Goal: Contribute content: Contribute content

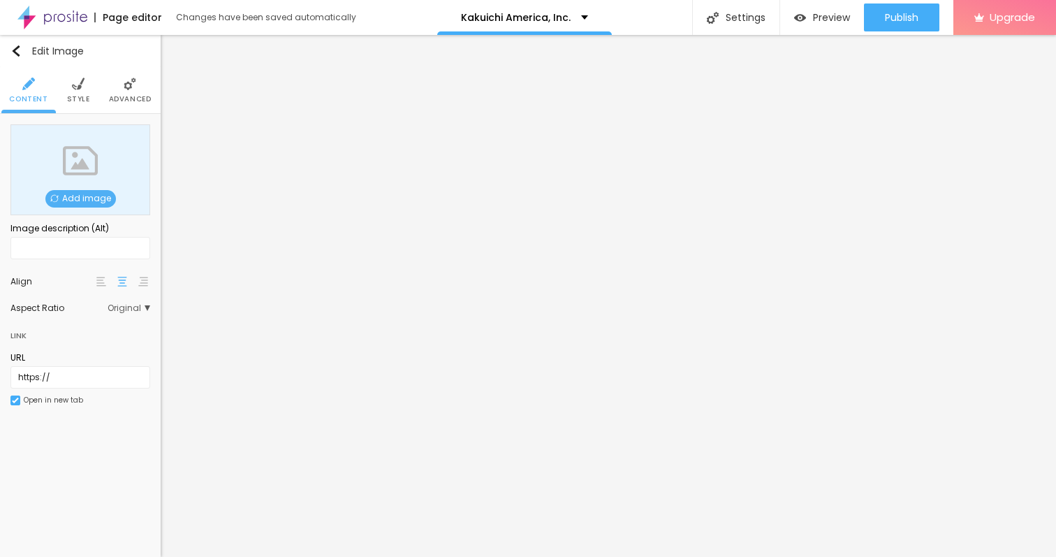
click at [87, 201] on span "Add image" at bounding box center [80, 198] width 71 height 17
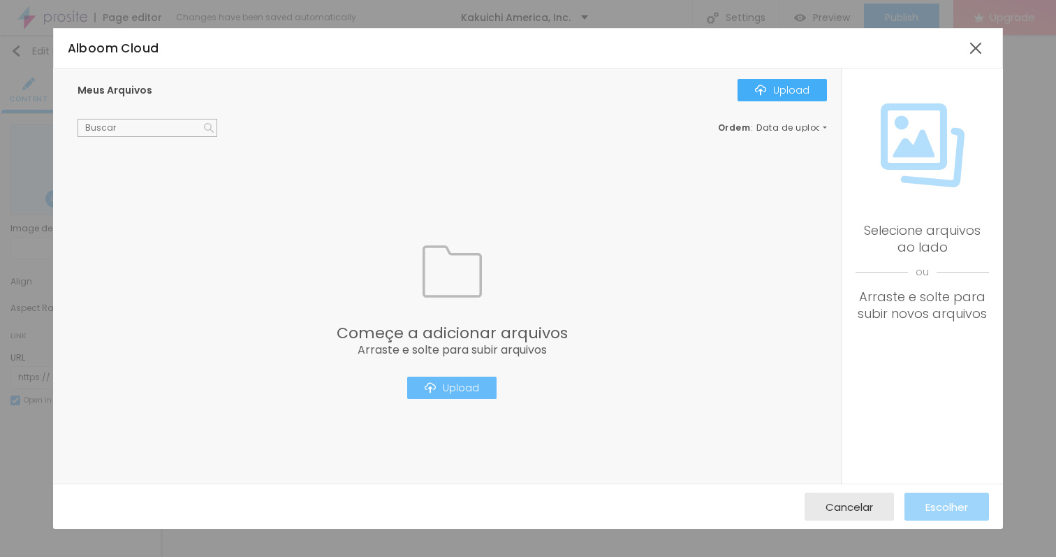
click at [469, 389] on div "Upload" at bounding box center [452, 387] width 54 height 11
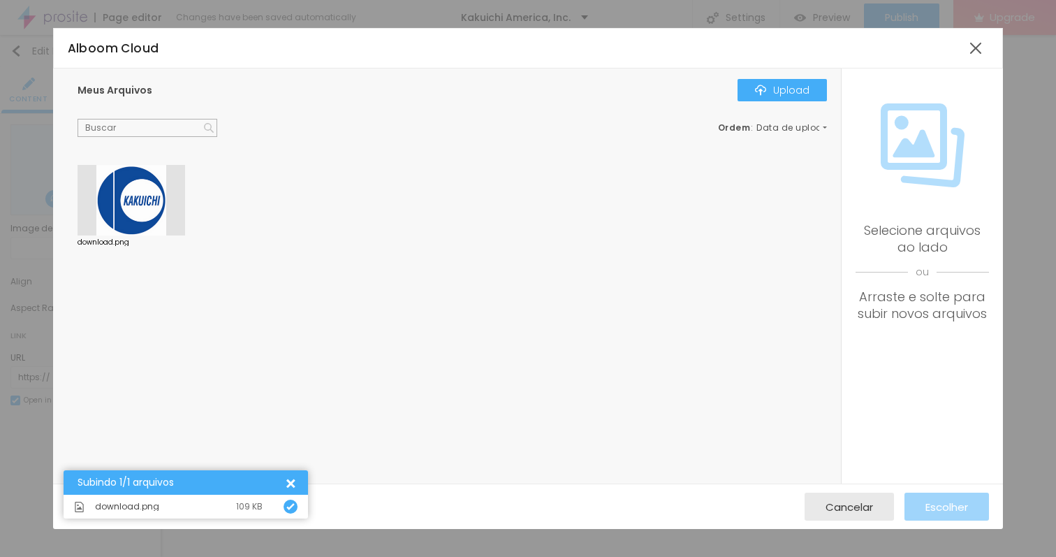
click at [128, 197] on div at bounding box center [132, 200] width 108 height 71
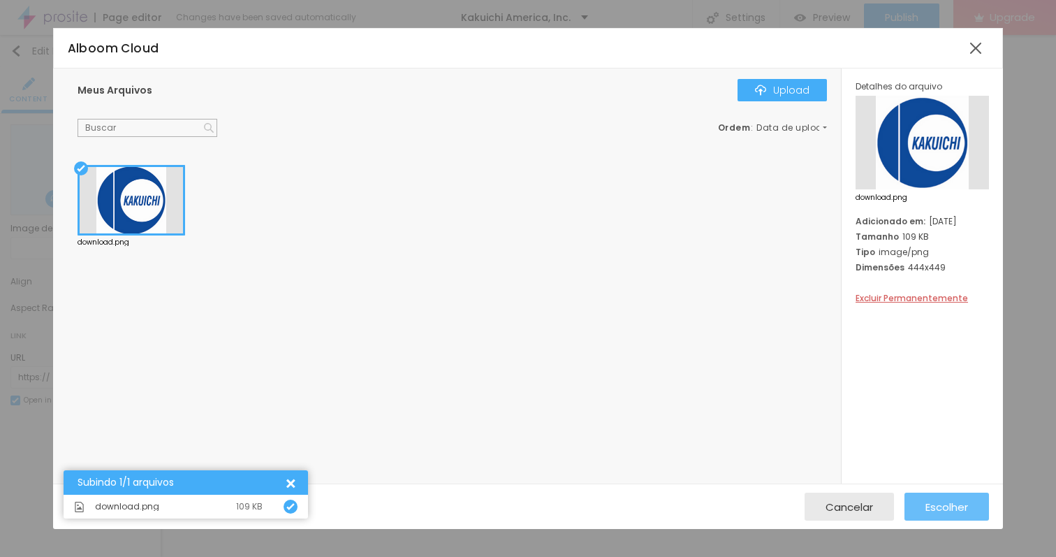
click at [927, 497] on div "Escolher" at bounding box center [946, 506] width 43 height 28
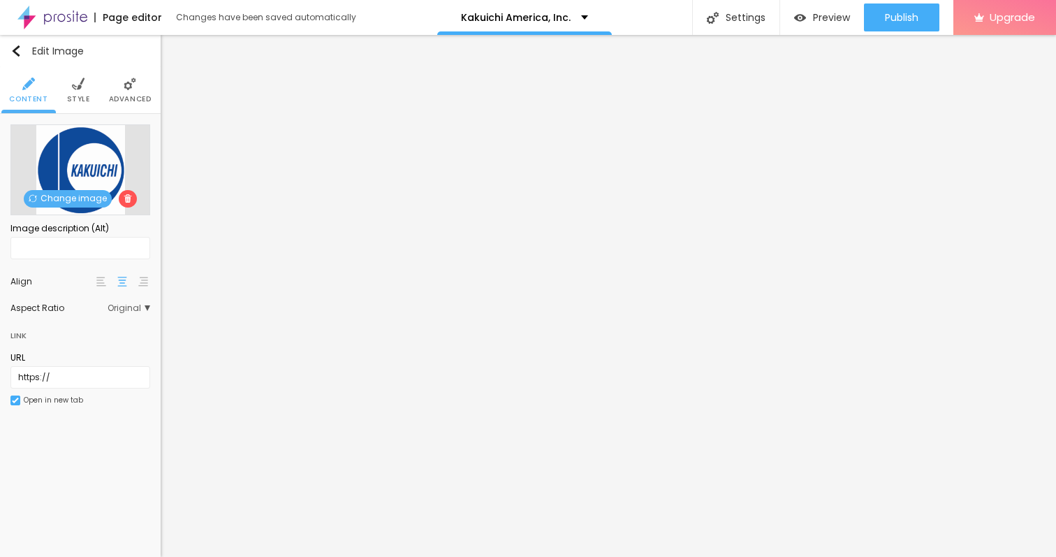
click at [76, 100] on span "Style" at bounding box center [78, 99] width 23 height 7
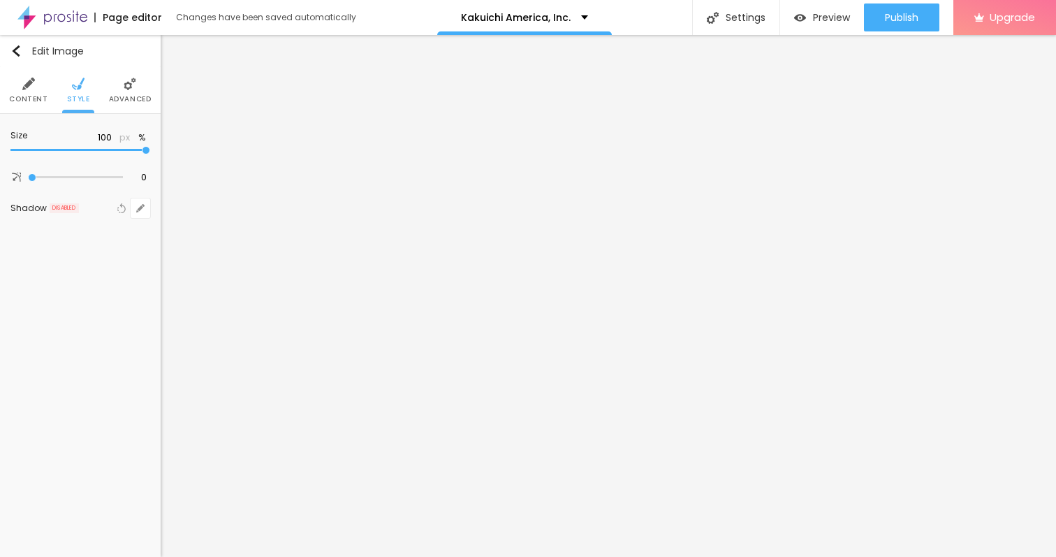
type input "50"
click at [71, 149] on input "range" at bounding box center [80, 150] width 140 height 7
type input "40"
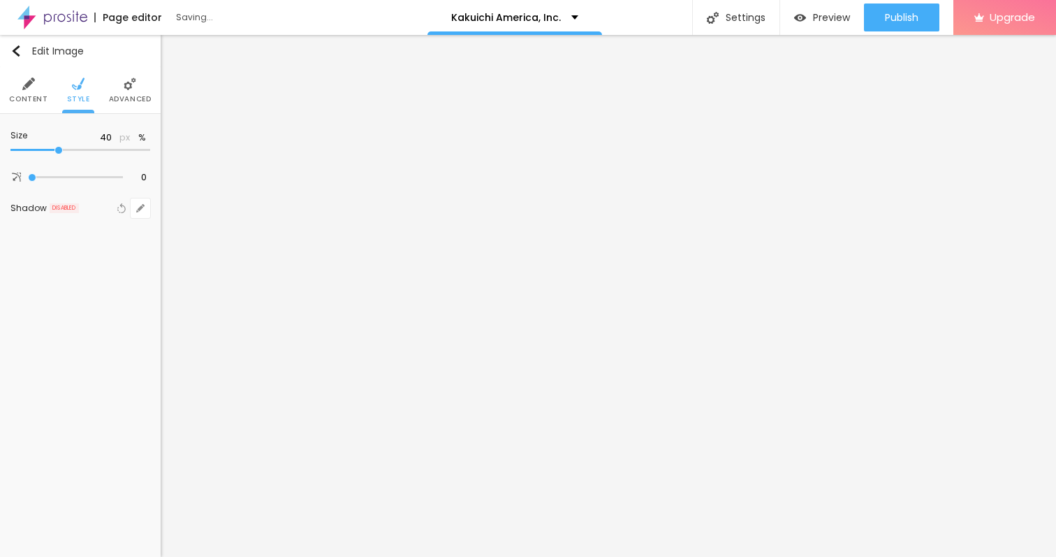
click at [59, 149] on input "range" at bounding box center [80, 150] width 140 height 7
type input "35"
click at [50, 149] on input "range" at bounding box center [80, 150] width 140 height 7
type input "30"
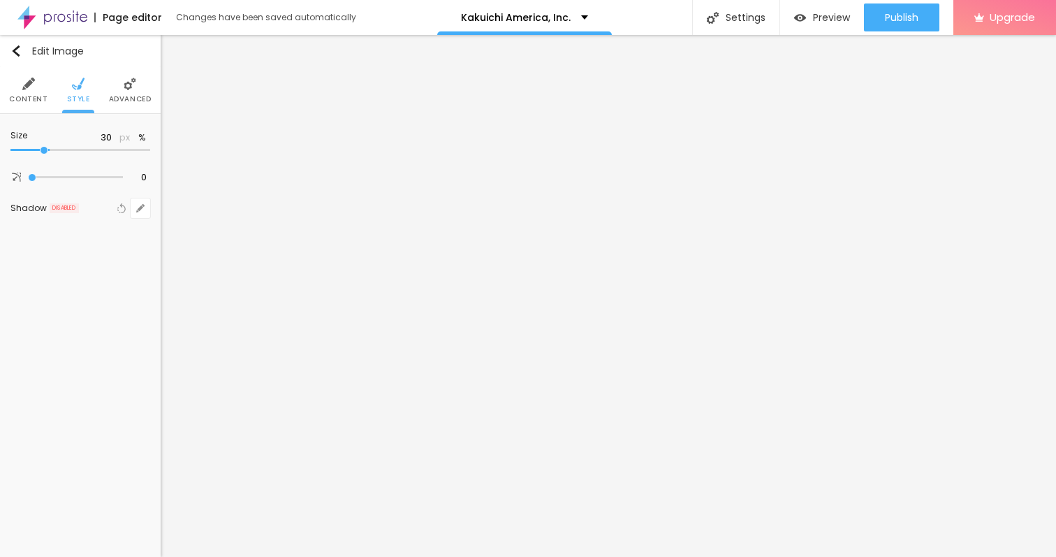
type input "30"
click at [45, 149] on input "range" at bounding box center [80, 150] width 140 height 7
click at [137, 142] on icon "button" at bounding box center [137, 143] width 3 height 3
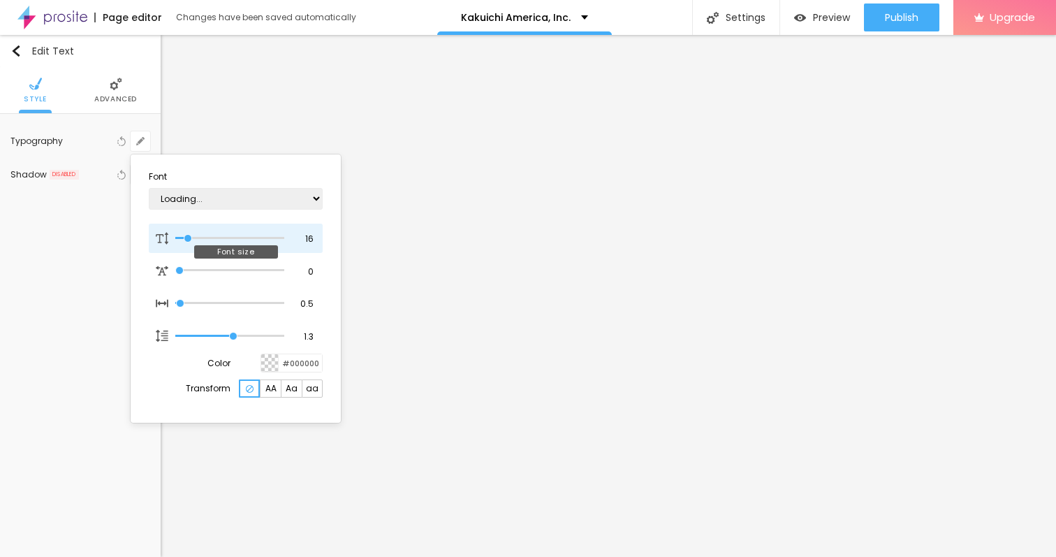
type input "21"
type input "1"
type input "24"
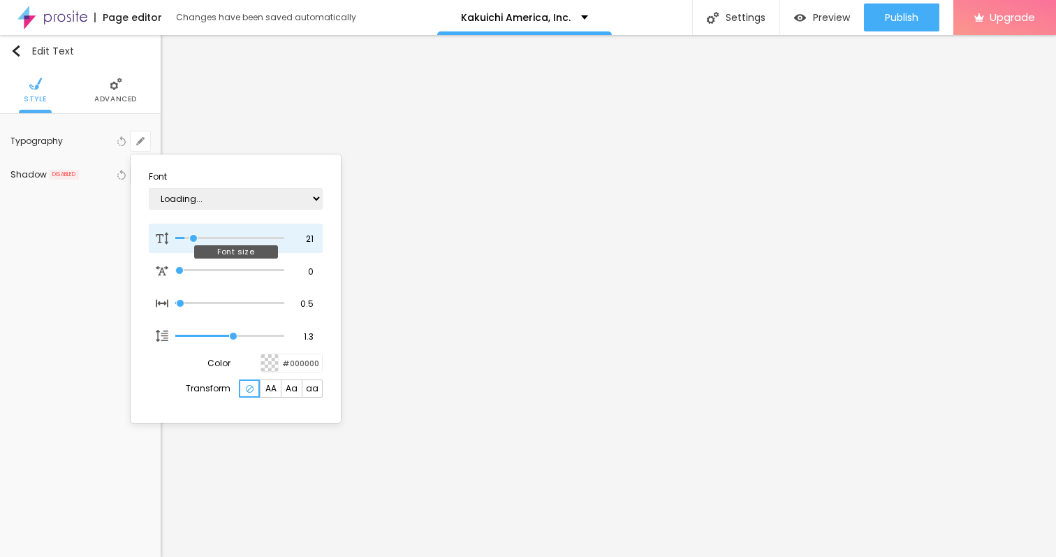
type input "1"
type input "25"
type input "1"
type input "26"
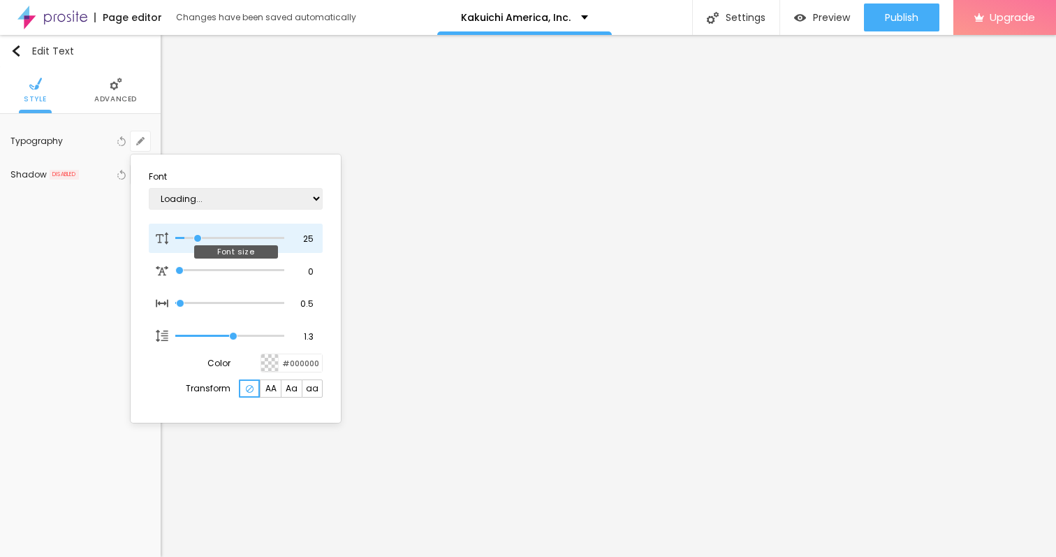
type input "26"
type input "1"
type input "27"
type input "1"
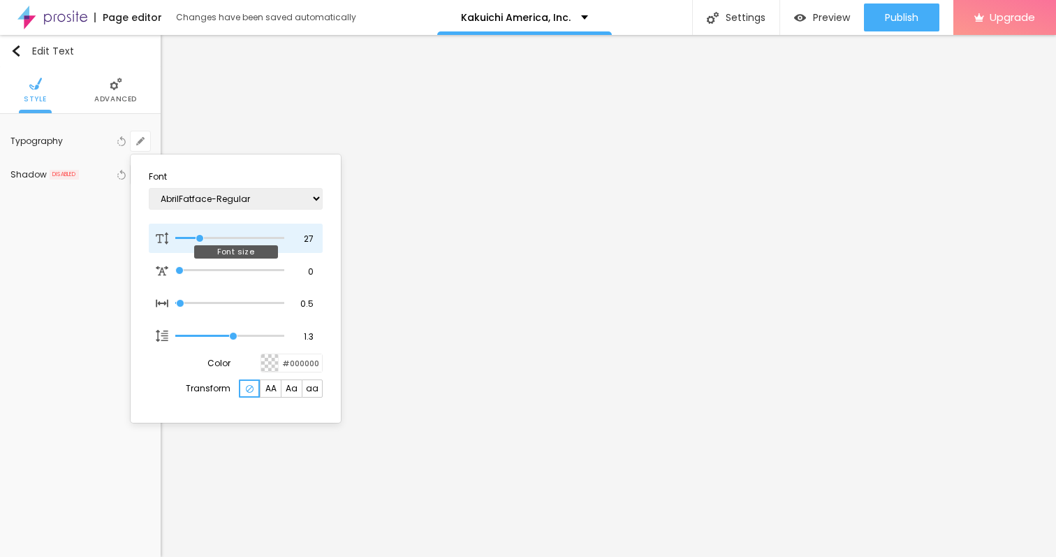
type input "26"
type input "1"
type input "25"
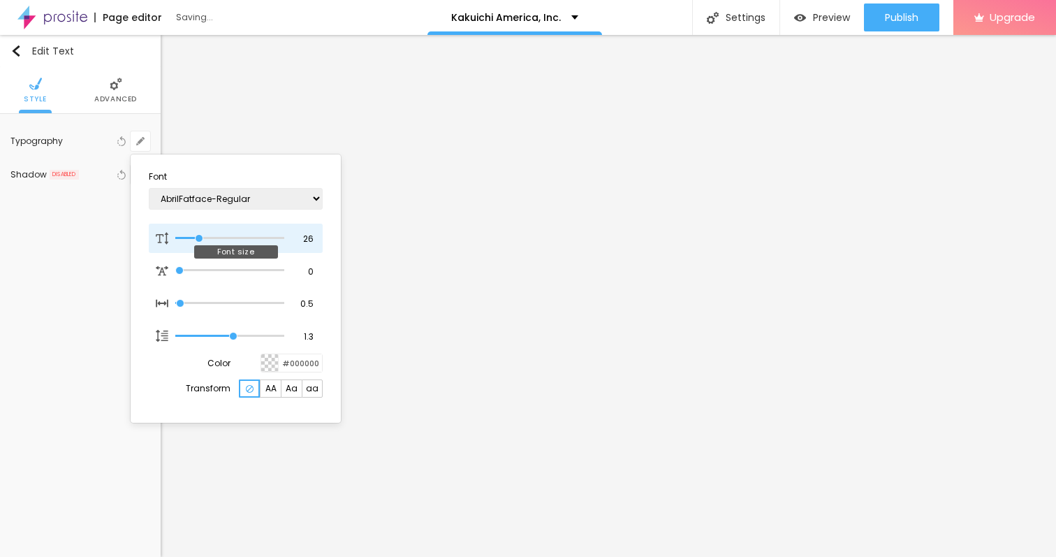
type input "1"
type input "24"
type input "1"
drag, startPoint x: 190, startPoint y: 236, endPoint x: 198, endPoint y: 237, distance: 7.7
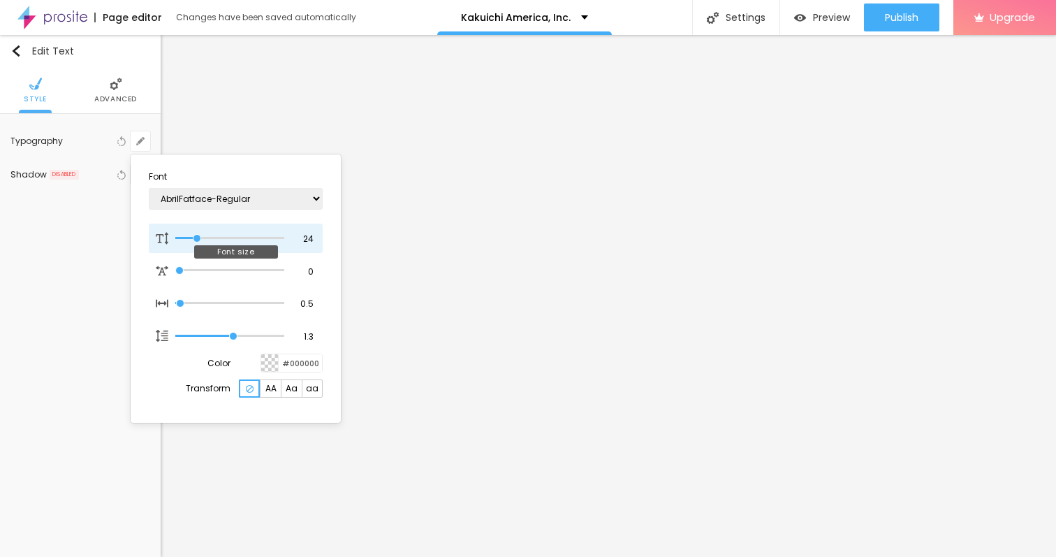
type input "24"
click at [198, 237] on input "range" at bounding box center [229, 238] width 109 height 7
click at [717, 443] on div at bounding box center [528, 278] width 1056 height 557
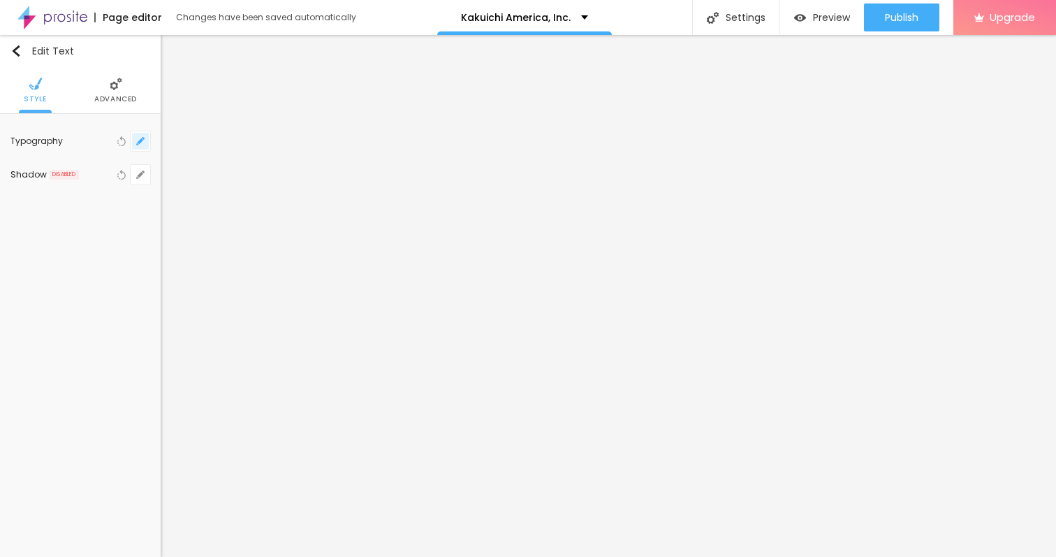
click at [138, 139] on icon "button" at bounding box center [140, 141] width 8 height 8
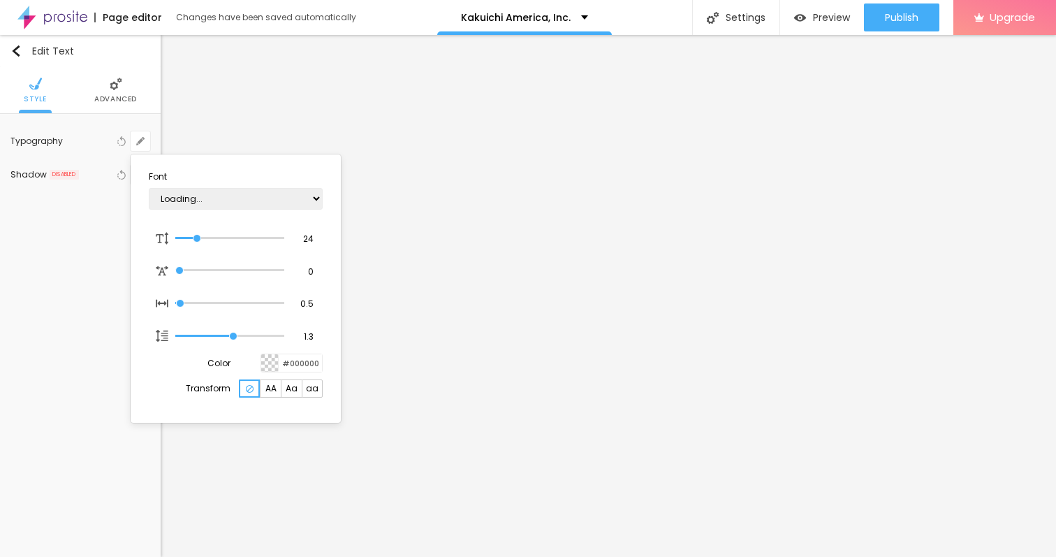
type input "1"
type input "21"
type input "1"
type input "20"
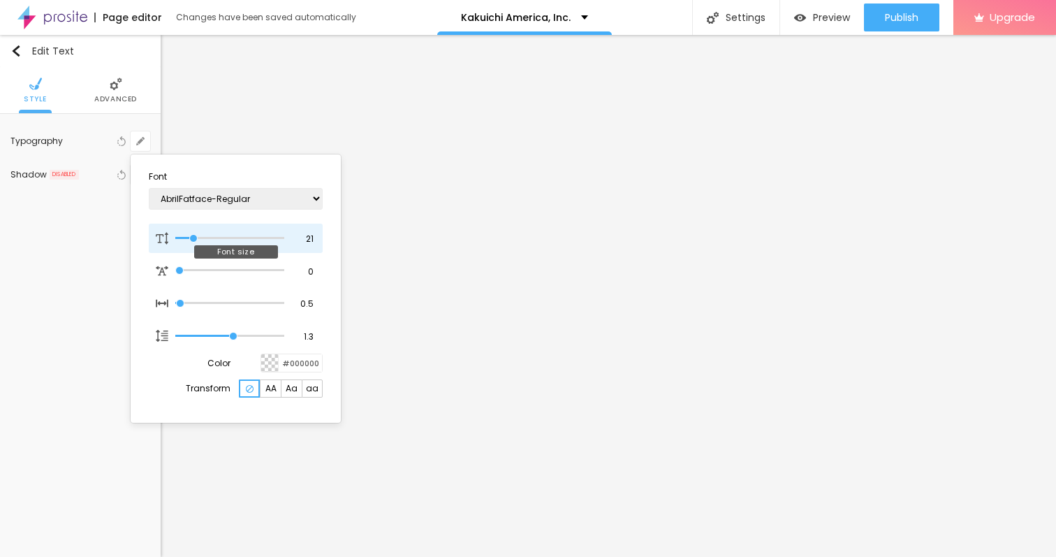
type input "20"
type input "1"
type input "19"
type input "1"
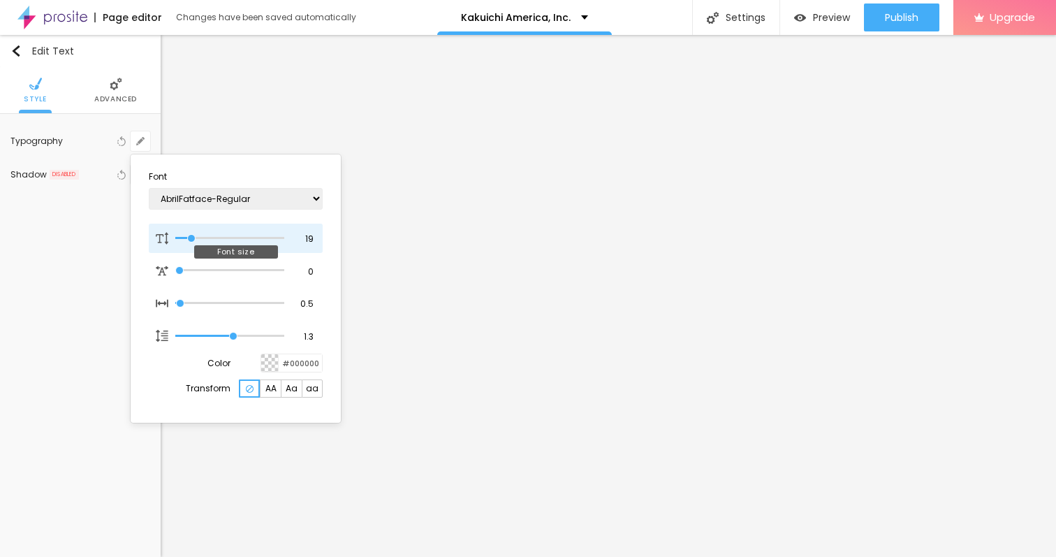
type input "18"
type input "1"
type input "17"
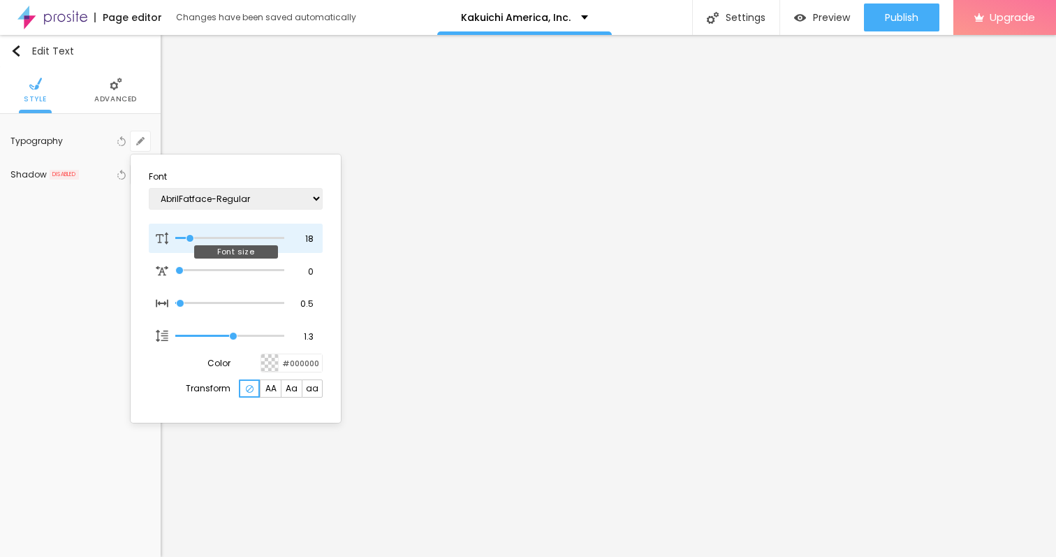
type input "1"
type input "16"
type input "1"
type input "15"
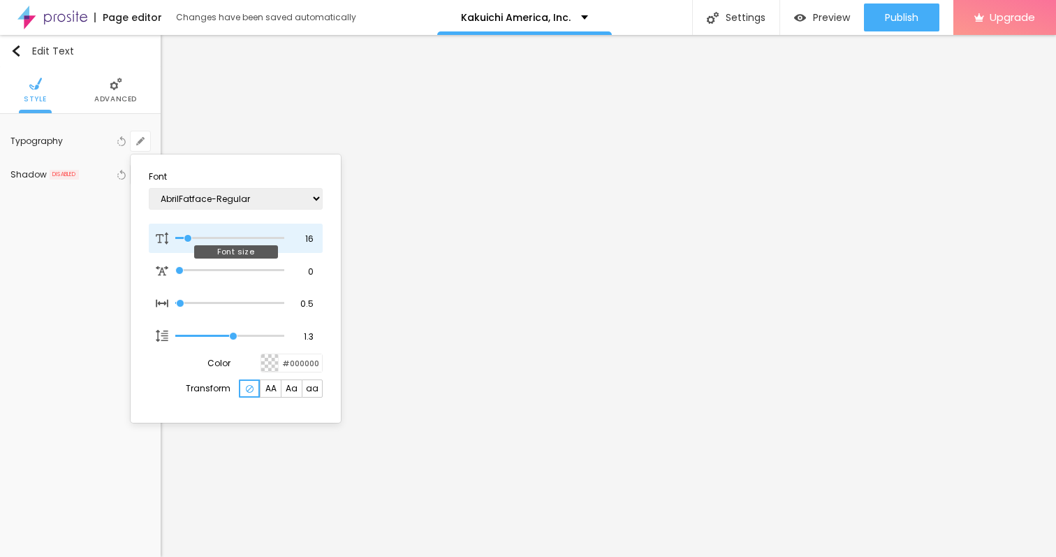
type input "15"
type input "1"
type input "14"
type input "1"
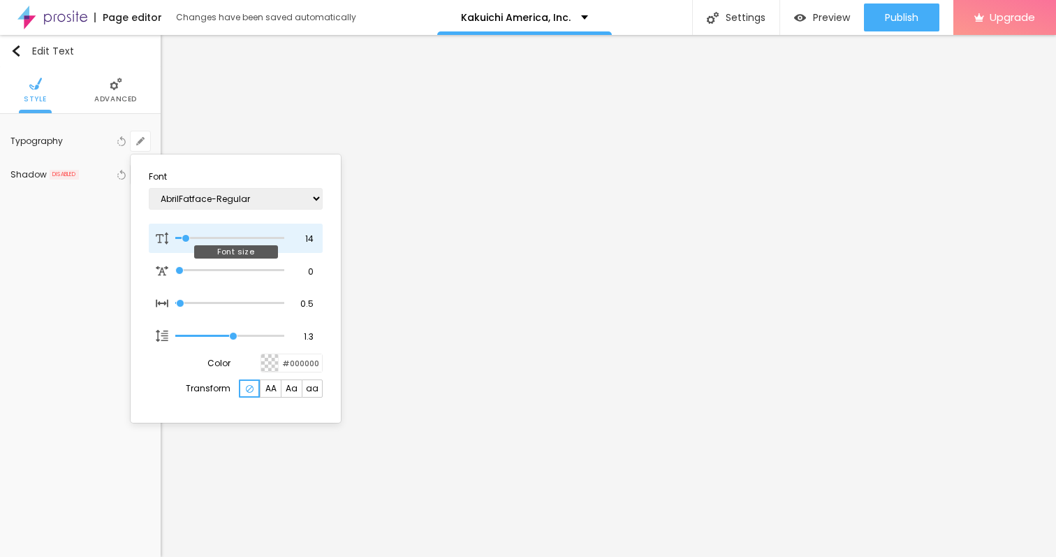
type input "13"
type input "1"
type input "12"
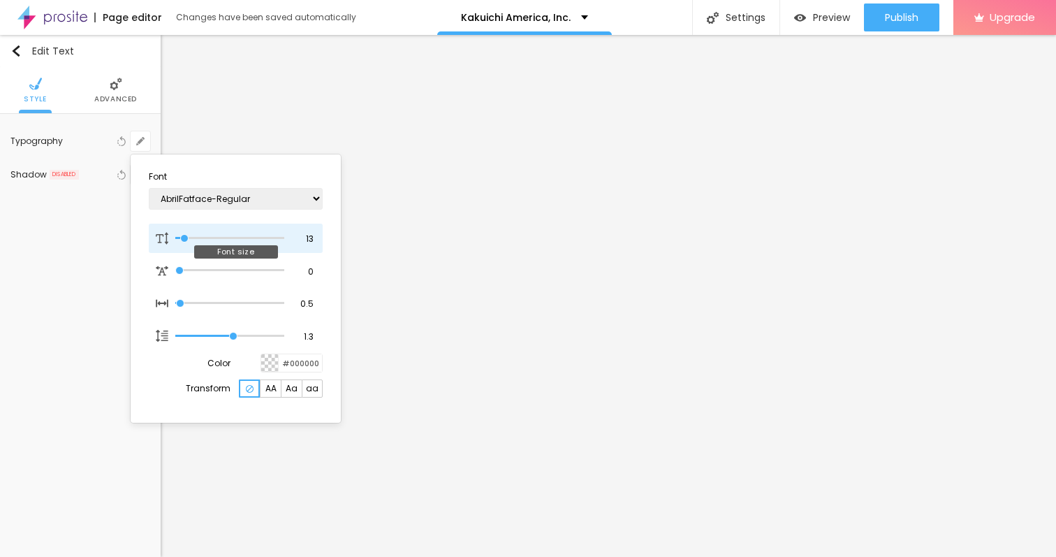
type input "1"
type input "11"
type input "1"
type input "10"
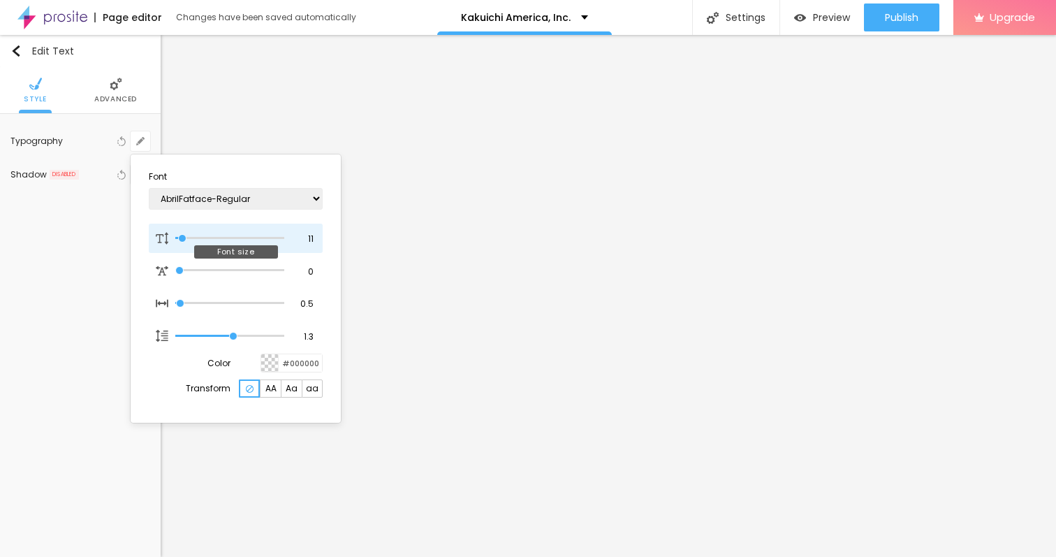
type input "10"
type input "1"
type input "11"
type input "1"
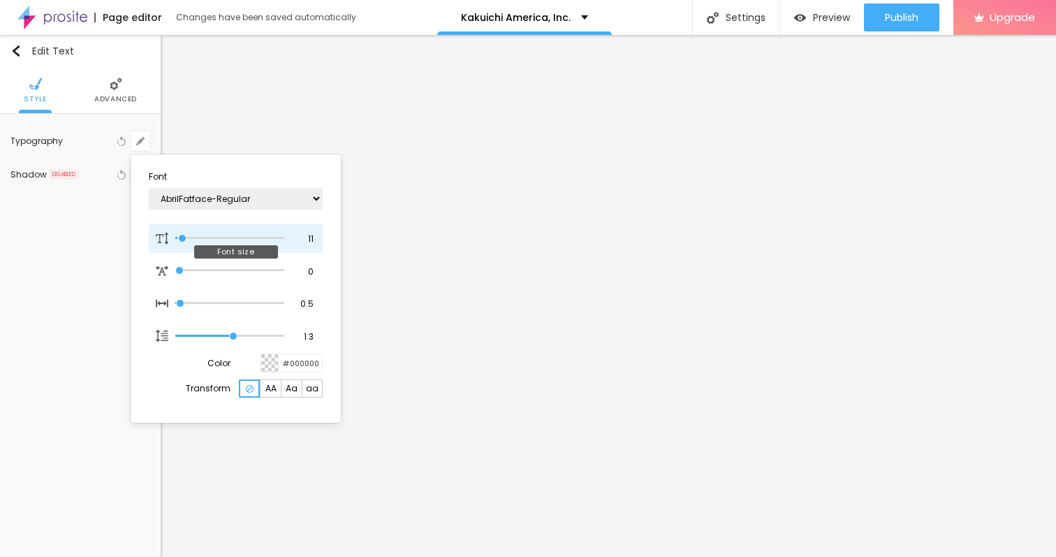
type input "12"
type input "1"
type input "13"
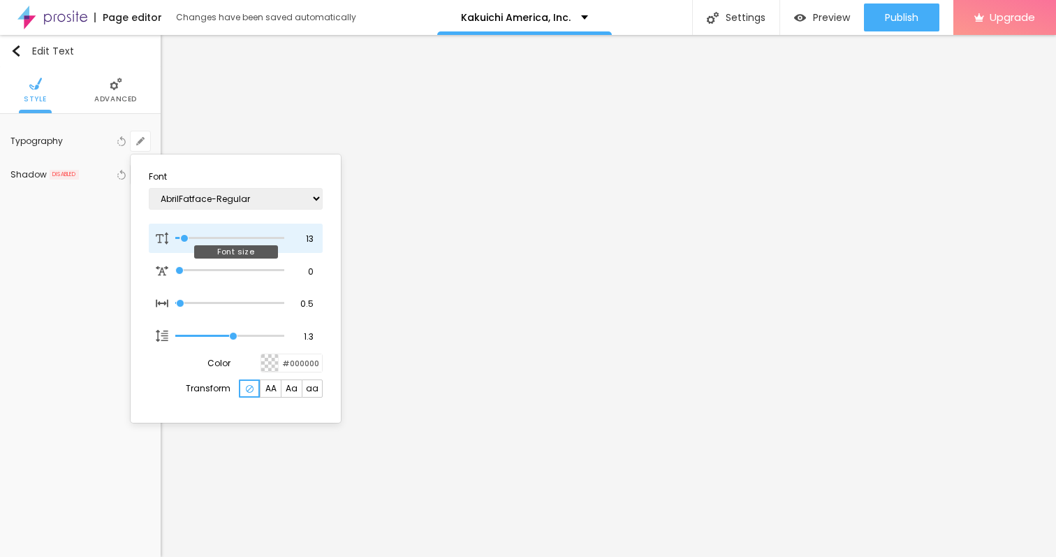
type input "1"
type input "14"
type input "1"
type input "15"
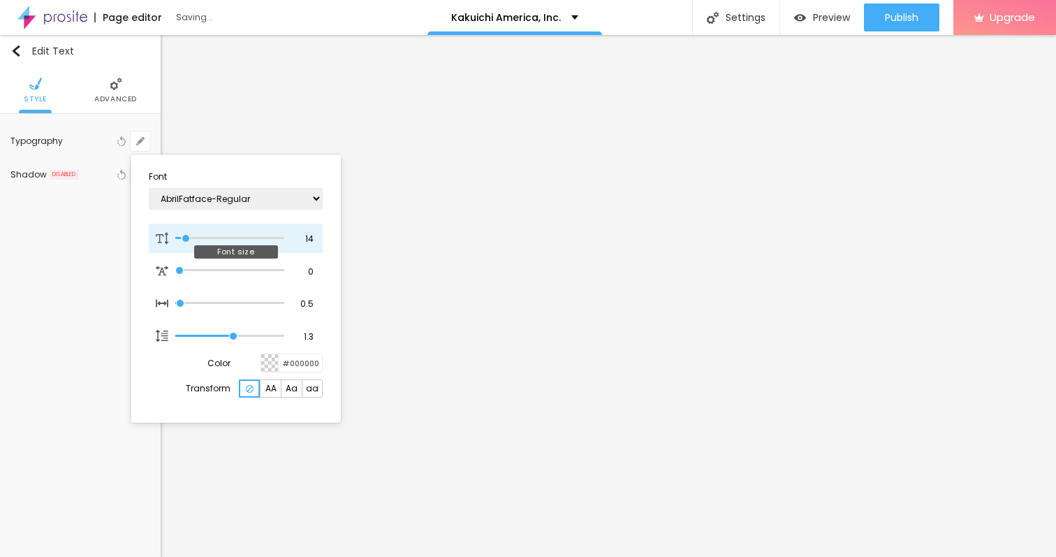
type input "15"
type input "1"
type input "16"
type input "1"
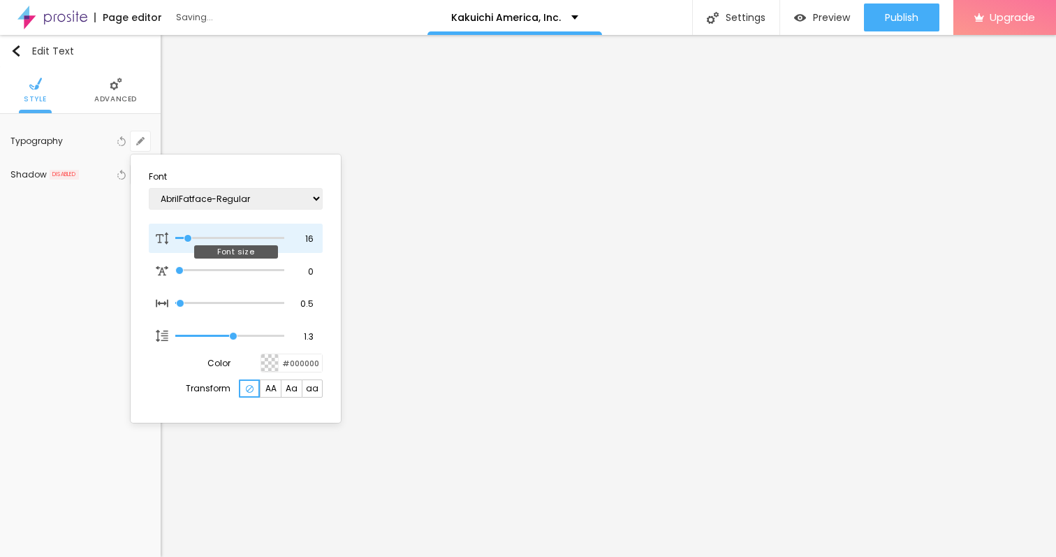
type input "17"
type input "1"
type input "18"
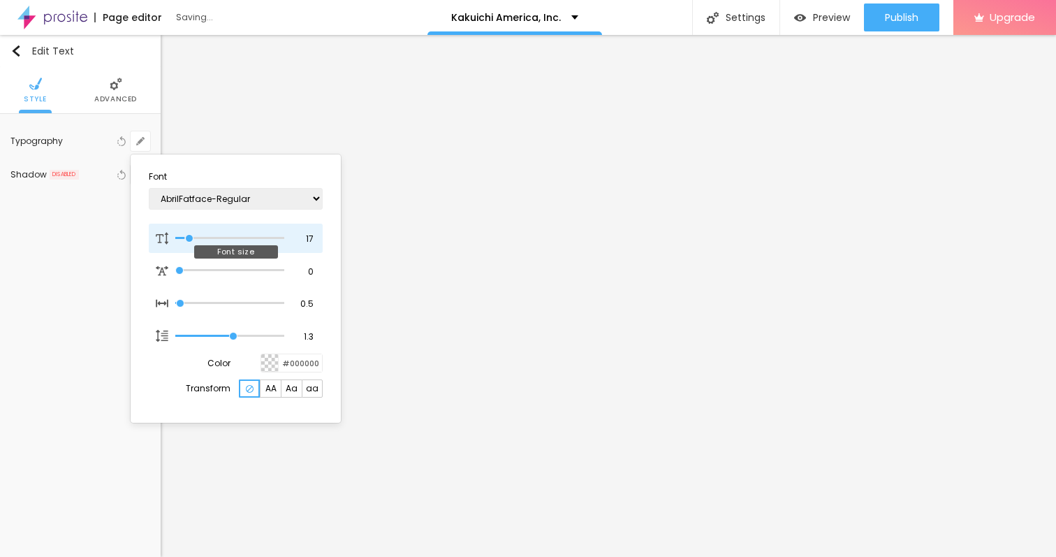
type input "1"
type input "19"
type input "1"
type input "20"
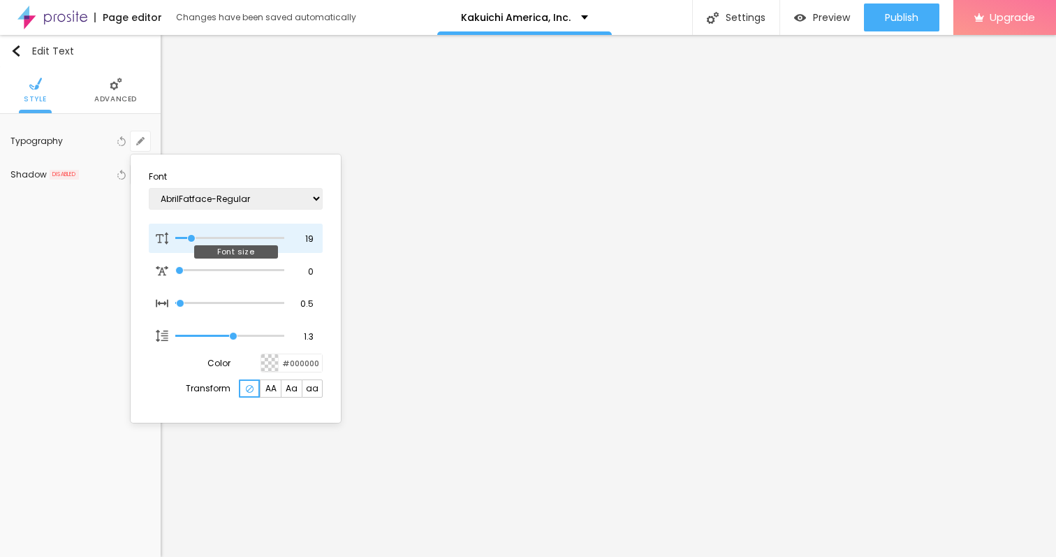
type input "20"
type input "1"
type input "21"
type input "1"
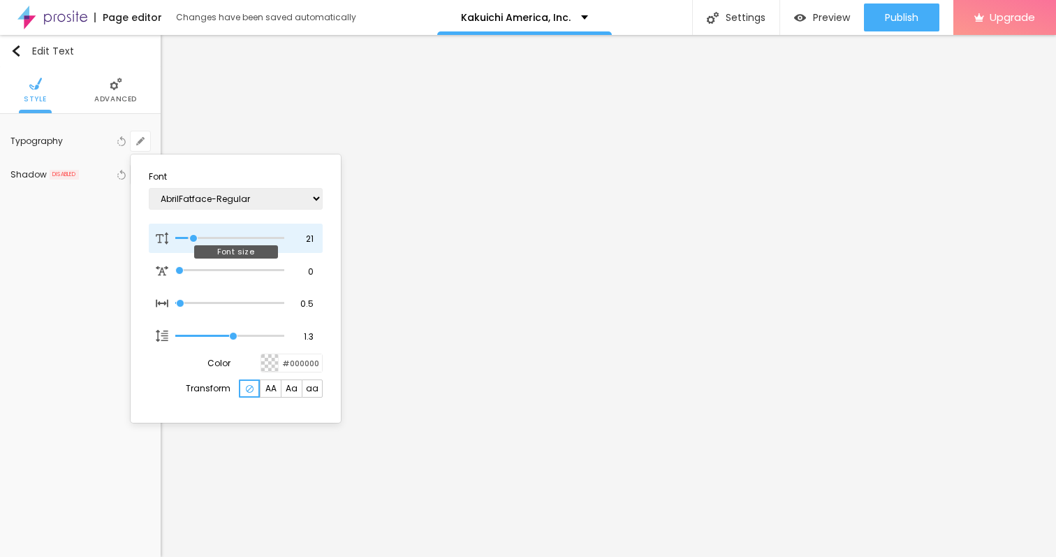
type input "22"
type input "1"
type input "22"
click at [196, 236] on input "range" at bounding box center [229, 238] width 109 height 7
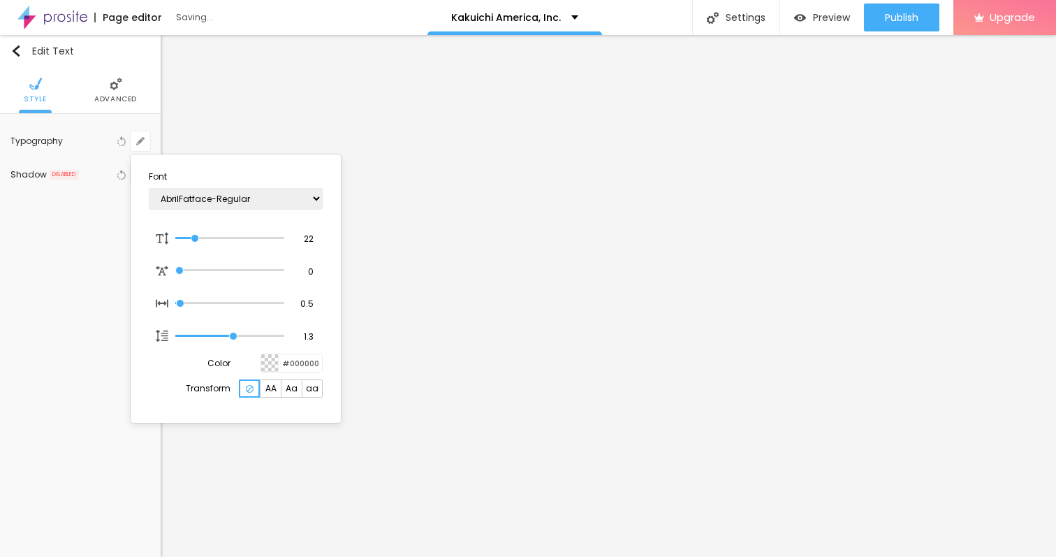
type input "1"
click at [374, 239] on div at bounding box center [528, 278] width 1056 height 557
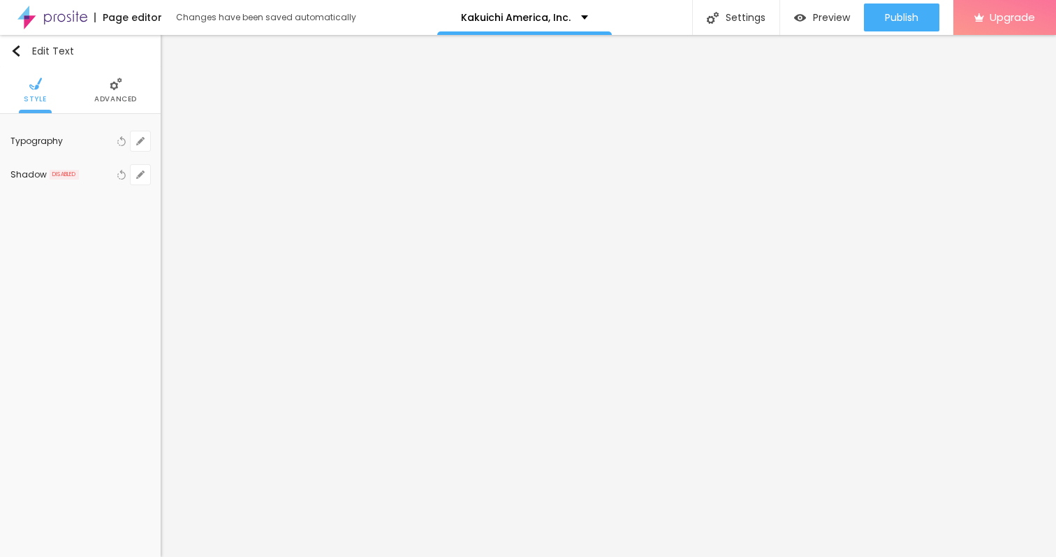
click at [107, 97] on span "Advanced" at bounding box center [115, 99] width 43 height 7
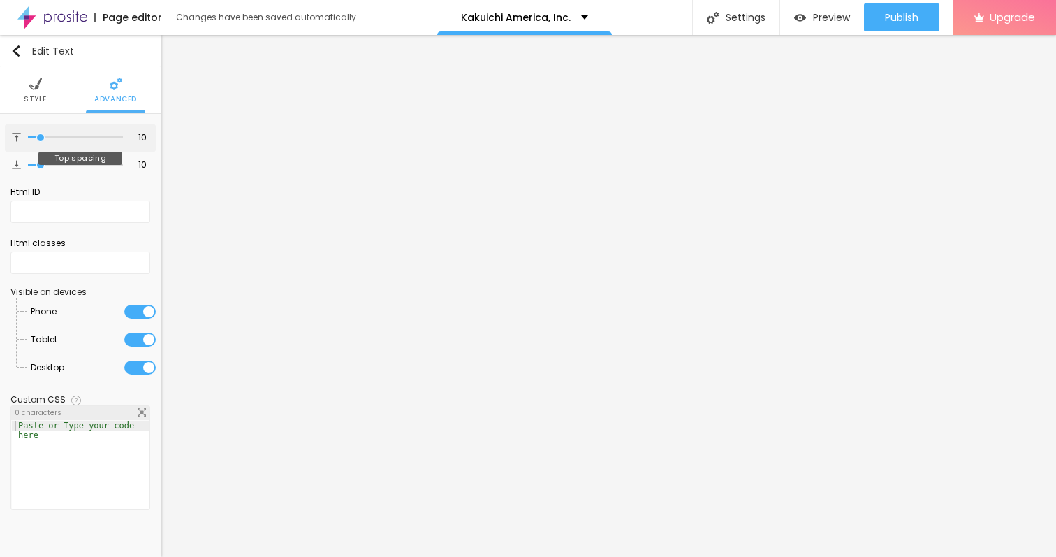
type input "14"
type input "15"
type input "16"
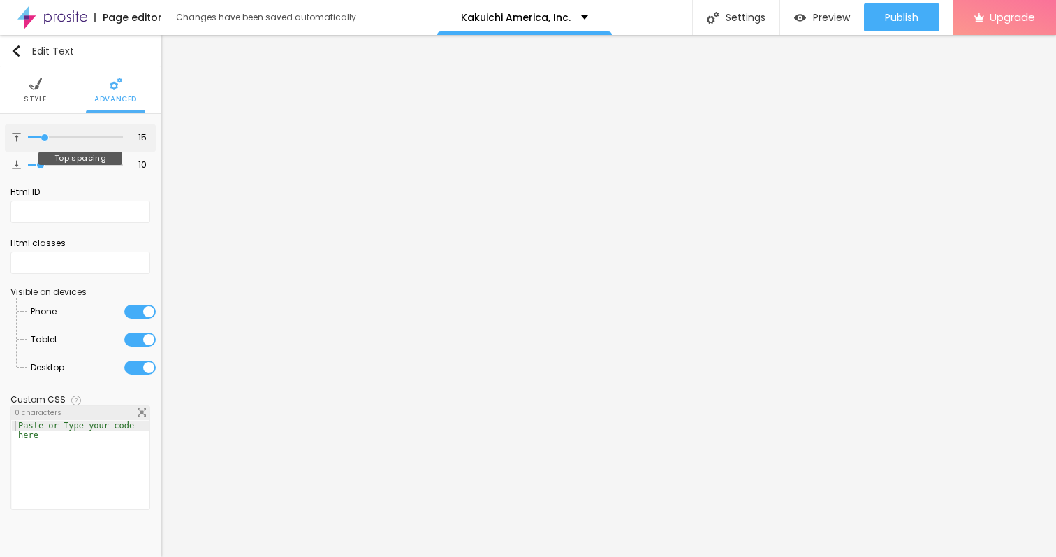
type input "16"
type input "17"
type input "18"
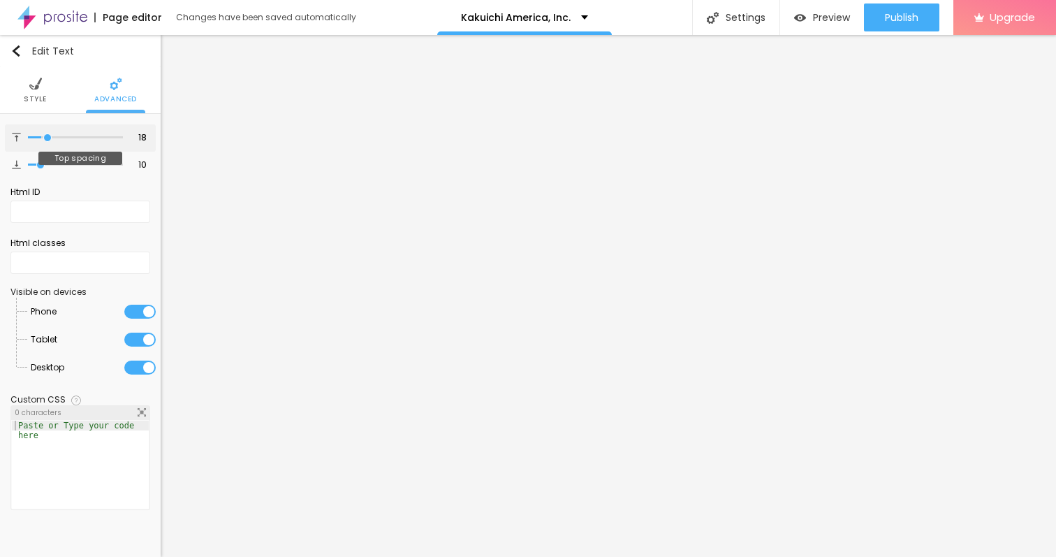
type input "19"
type input "20"
type input "21"
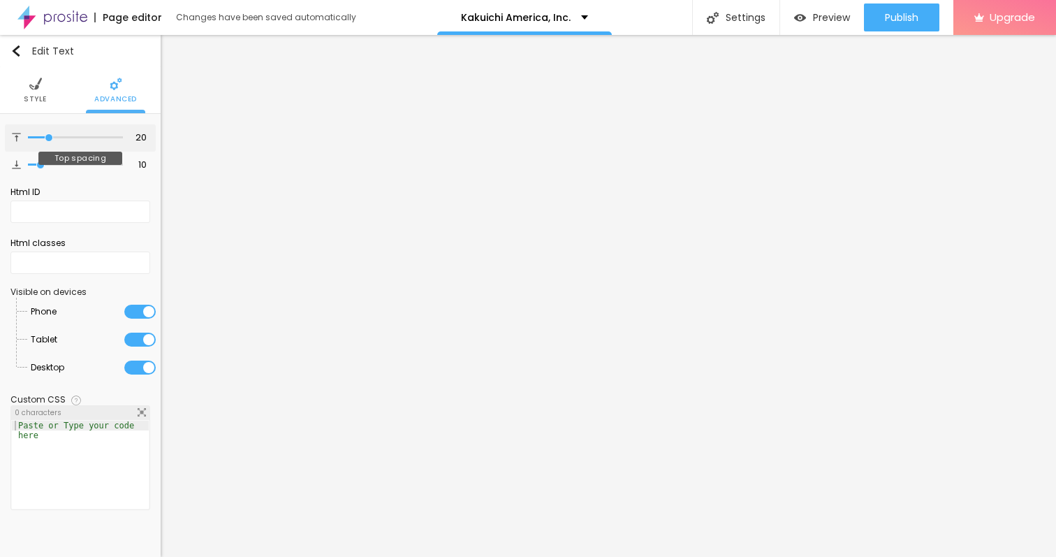
type input "21"
type input "22"
type input "23"
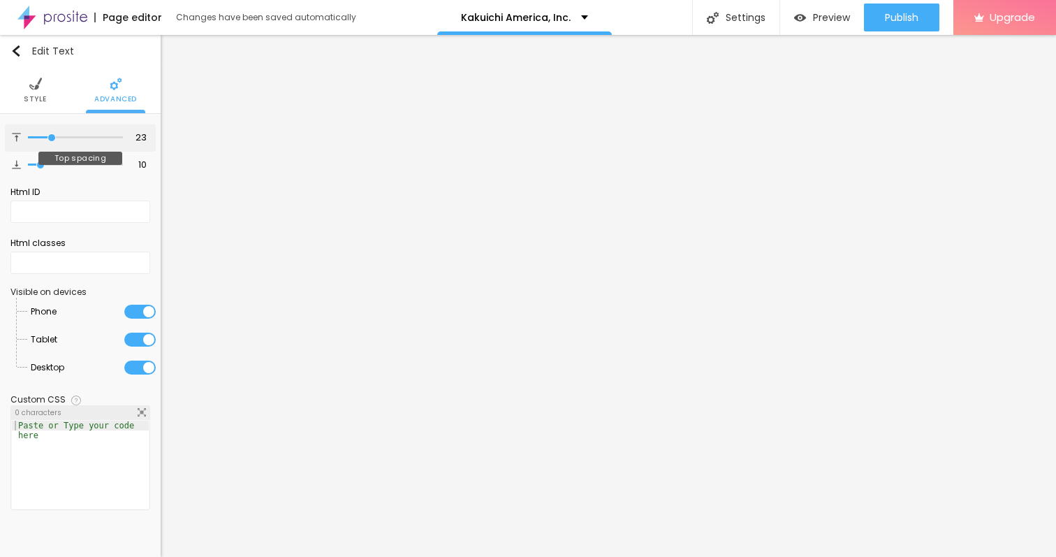
type input "24"
type input "25"
type input "26"
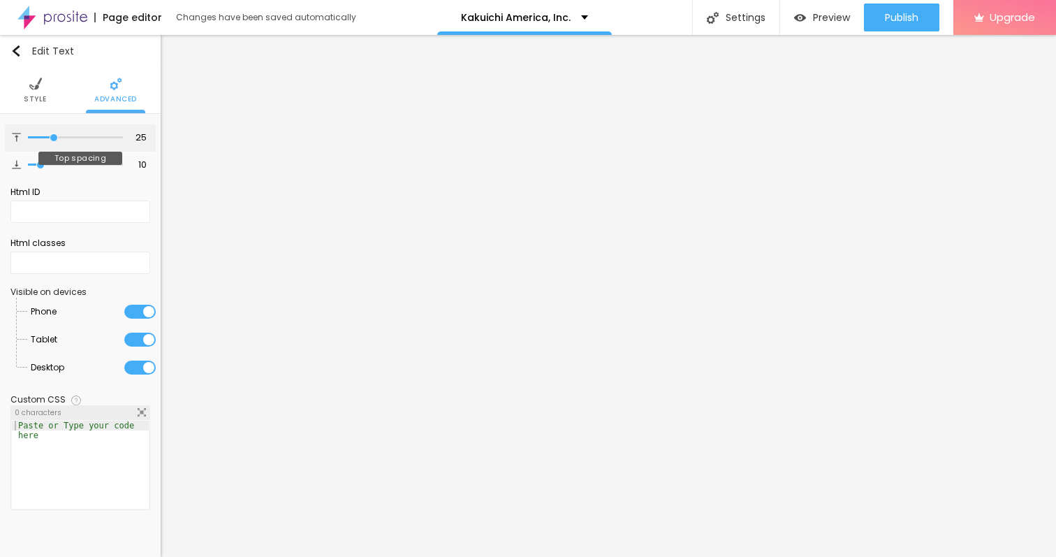
type input "26"
type input "27"
type input "28"
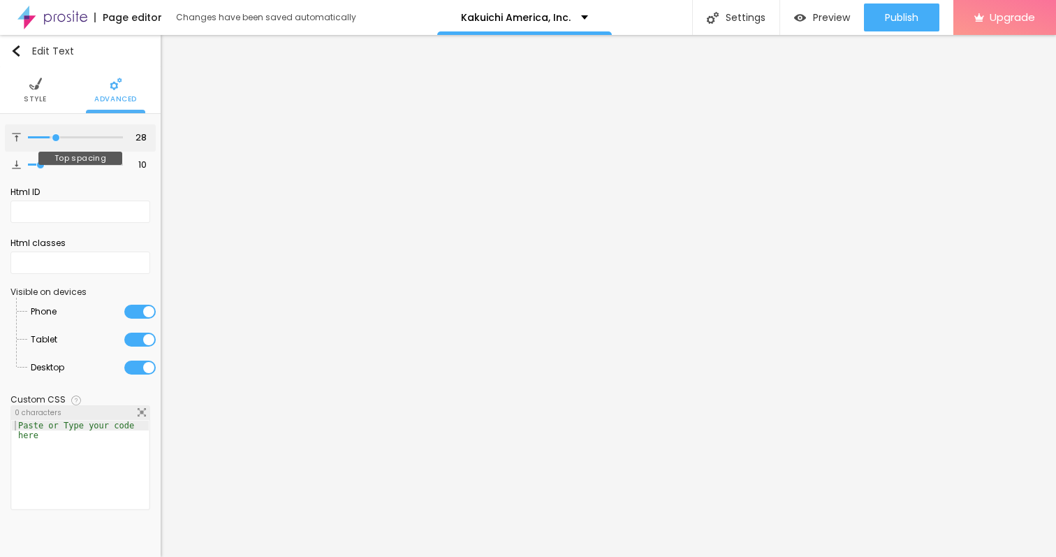
type input "29"
type input "30"
type input "31"
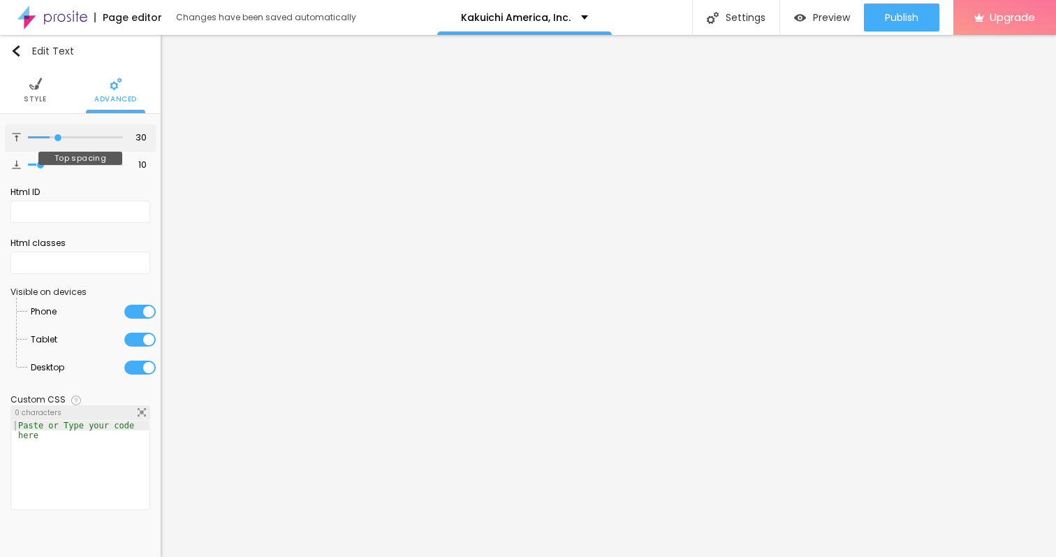
type input "31"
type input "32"
type input "33"
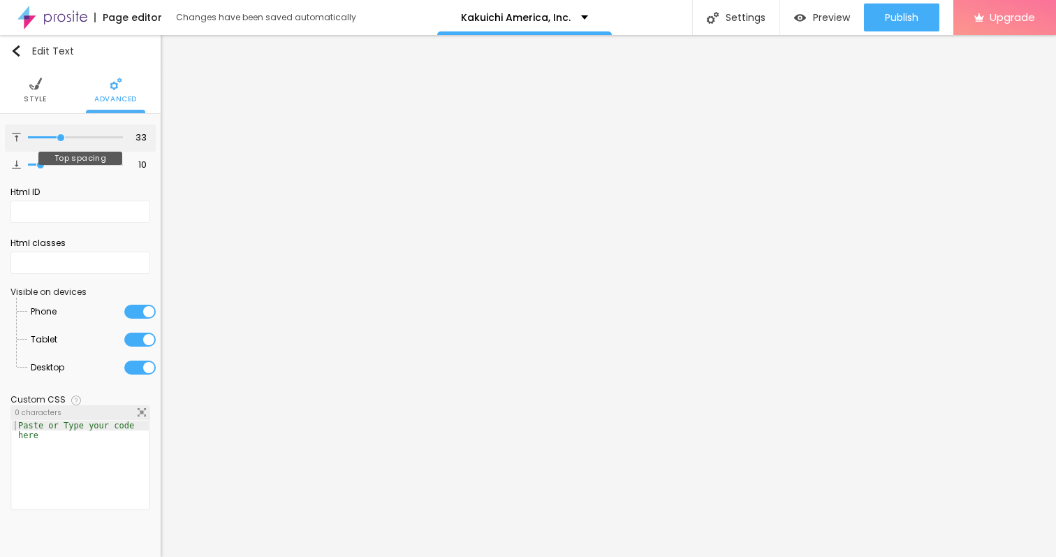
type input "34"
type input "35"
type input "36"
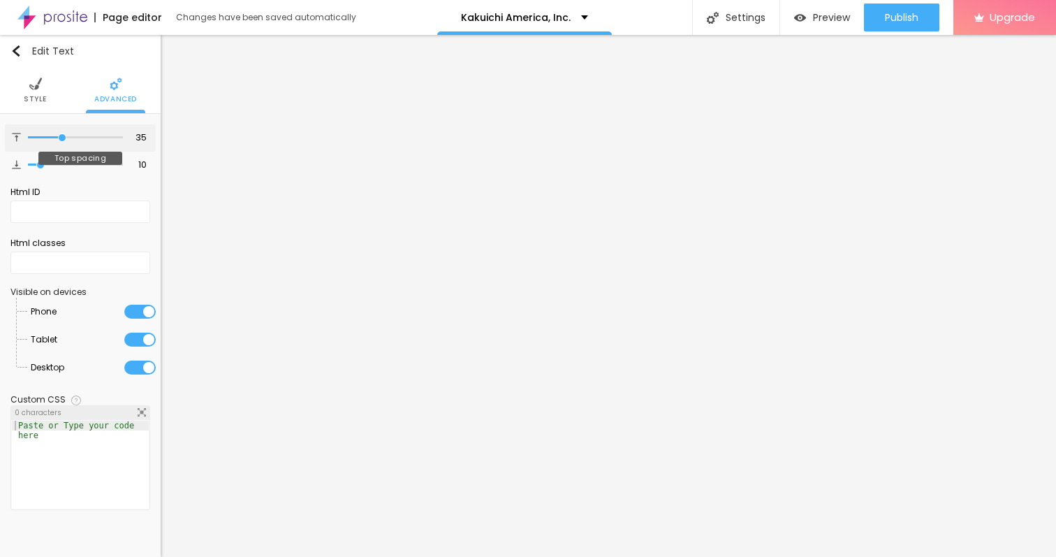
type input "36"
type input "35"
type input "34"
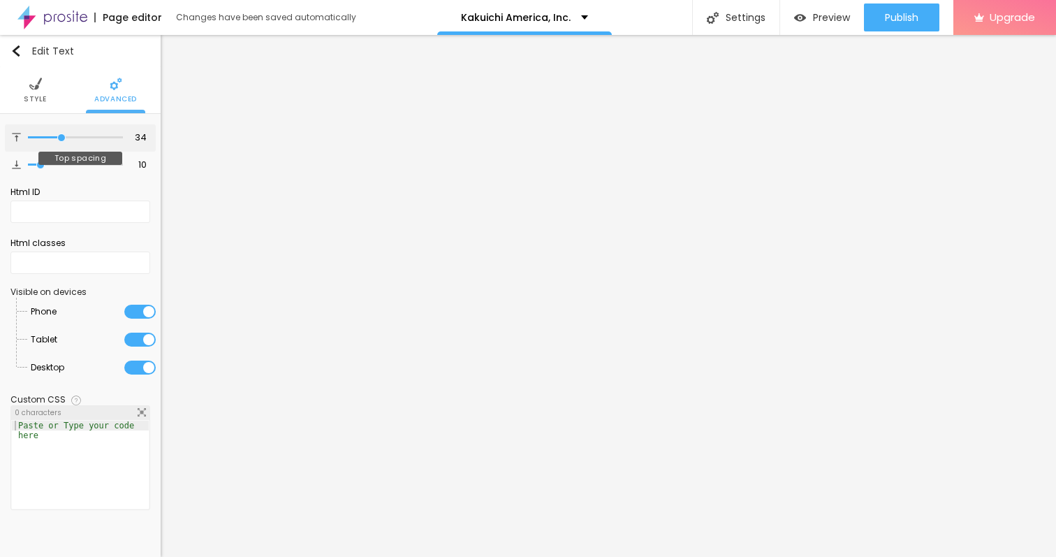
type input "35"
type input "36"
type input "37"
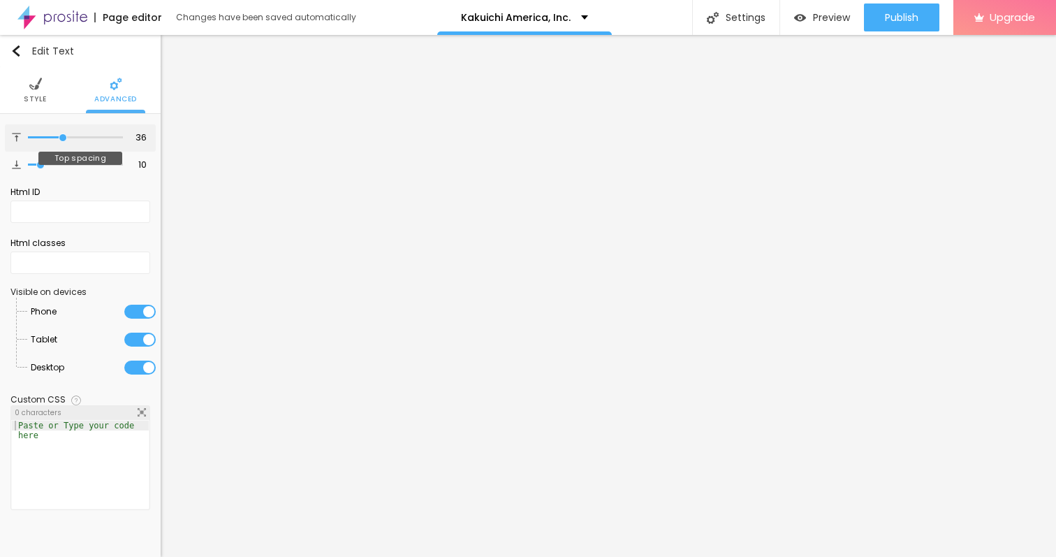
type input "37"
type input "38"
drag, startPoint x: 43, startPoint y: 134, endPoint x: 65, endPoint y: 139, distance: 22.9
type input "38"
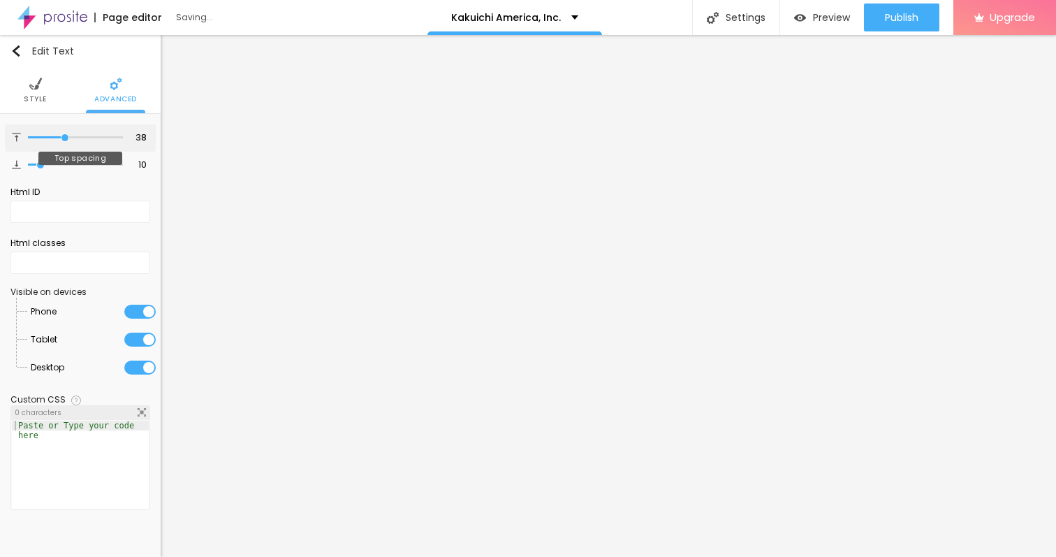
click at [65, 139] on input "range" at bounding box center [75, 137] width 95 height 7
type input "12"
type input "13"
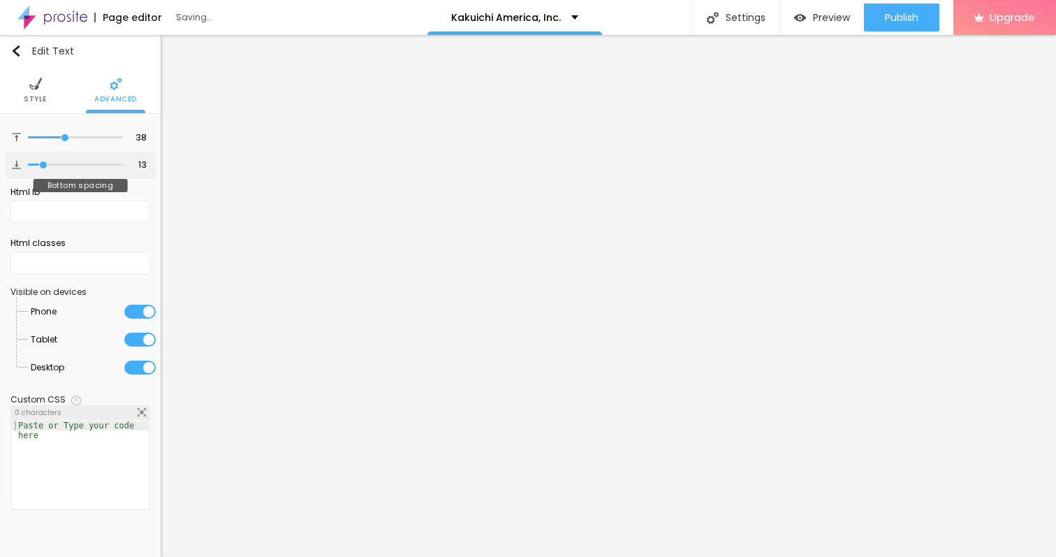
type input "14"
type input "15"
type input "16"
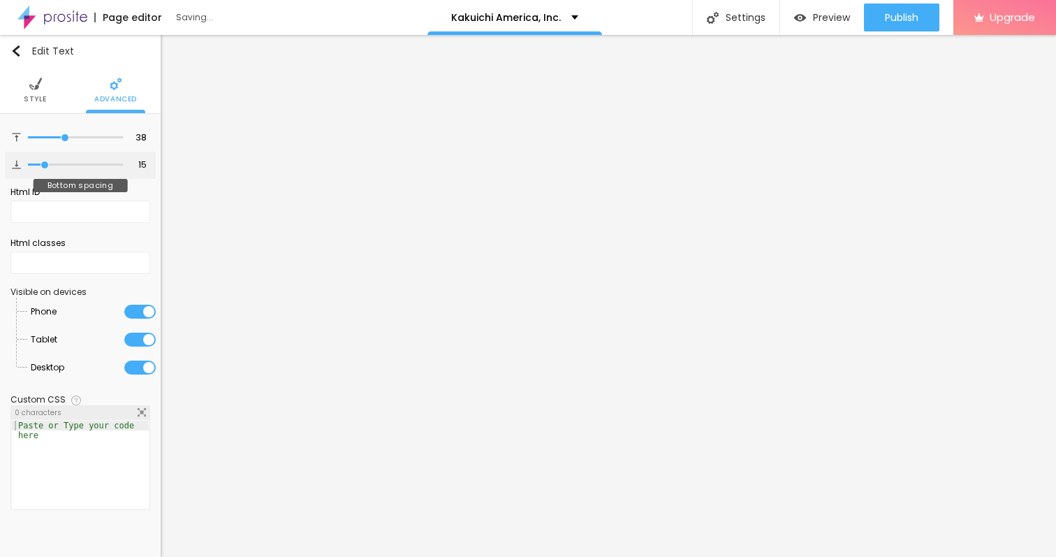
type input "16"
type input "17"
type input "18"
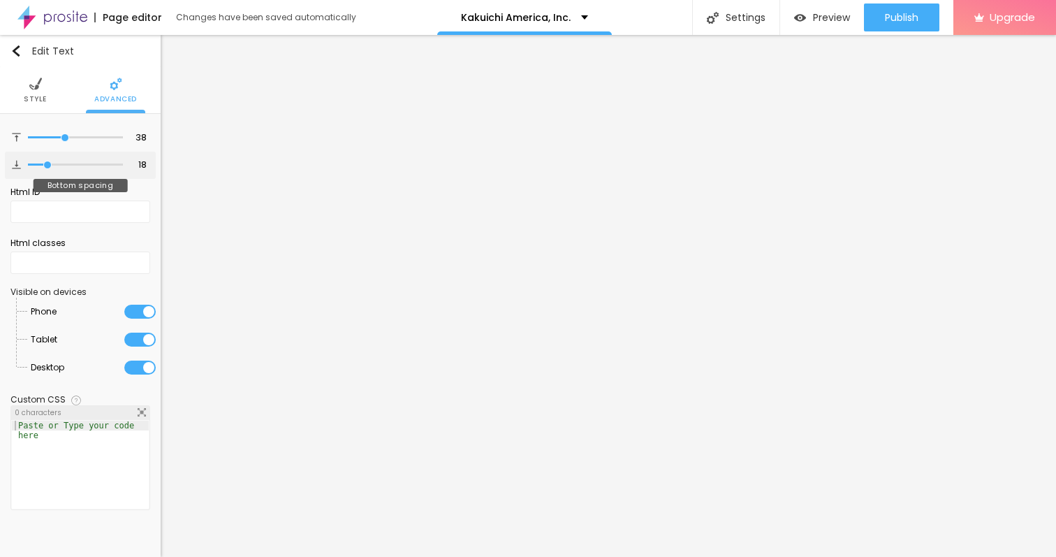
type input "19"
type input "18"
type input "17"
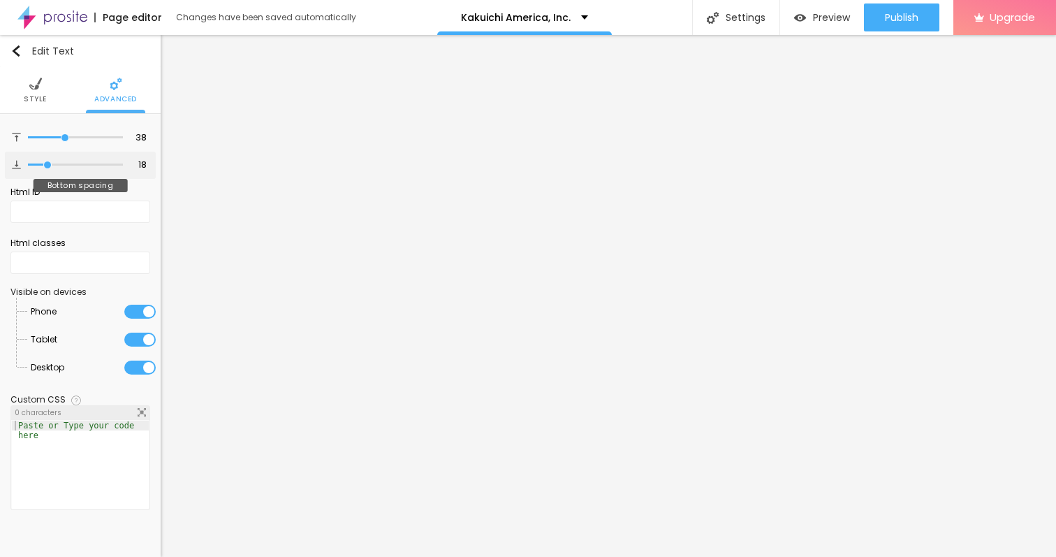
type input "17"
type input "16"
type input "15"
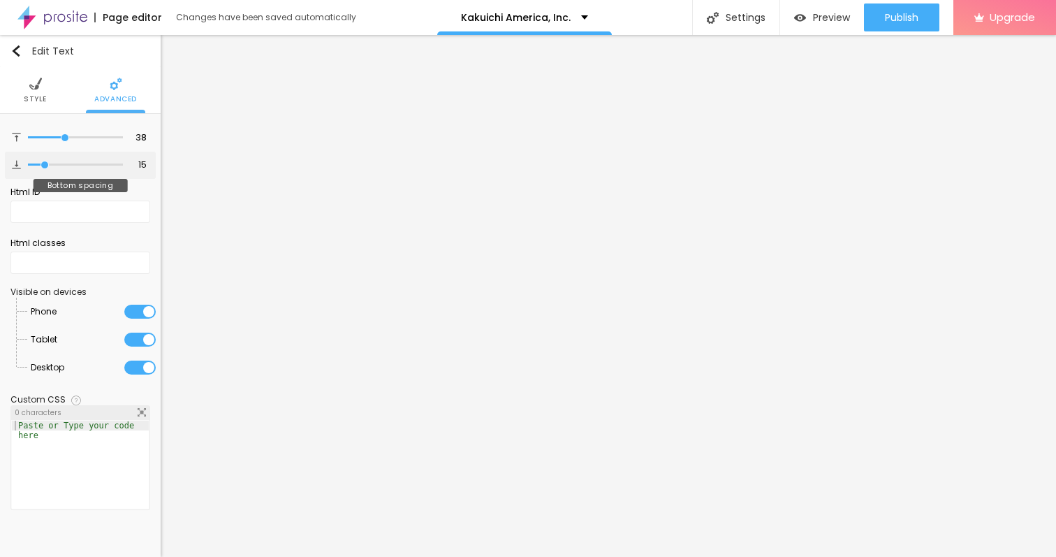
type input "14"
type input "13"
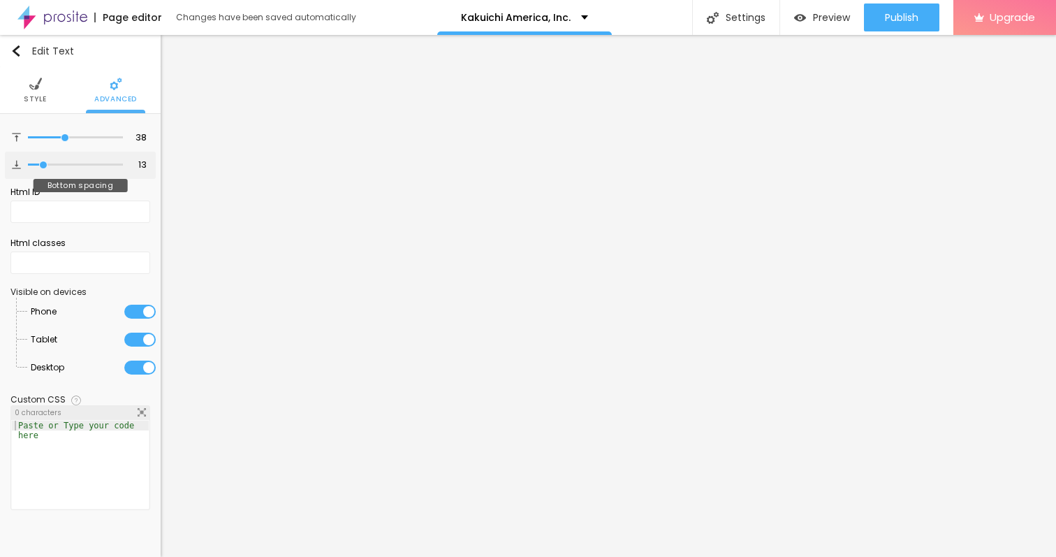
click at [44, 163] on input "range" at bounding box center [75, 164] width 95 height 7
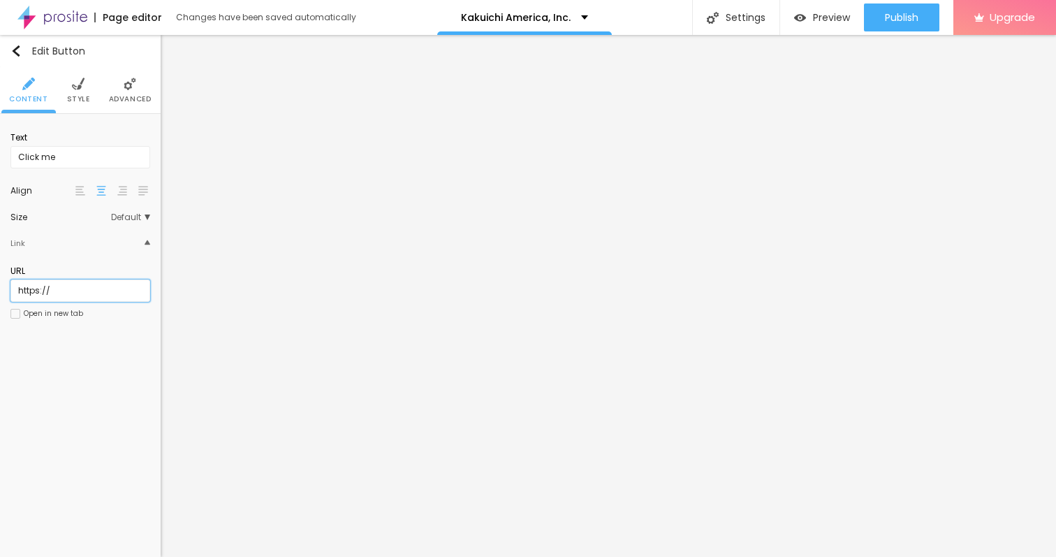
click at [77, 285] on input "https://" at bounding box center [80, 290] width 140 height 22
paste input "→ VIEW DOCUMENT HERE"
type input "→ VIEW DOCUMENT HERE"
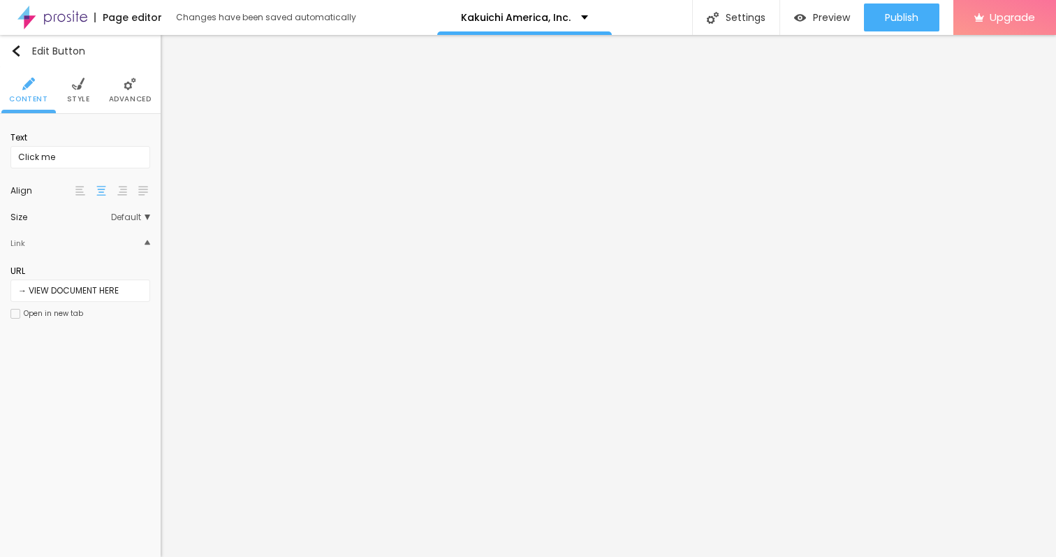
click at [76, 92] on li "Style" at bounding box center [78, 90] width 23 height 46
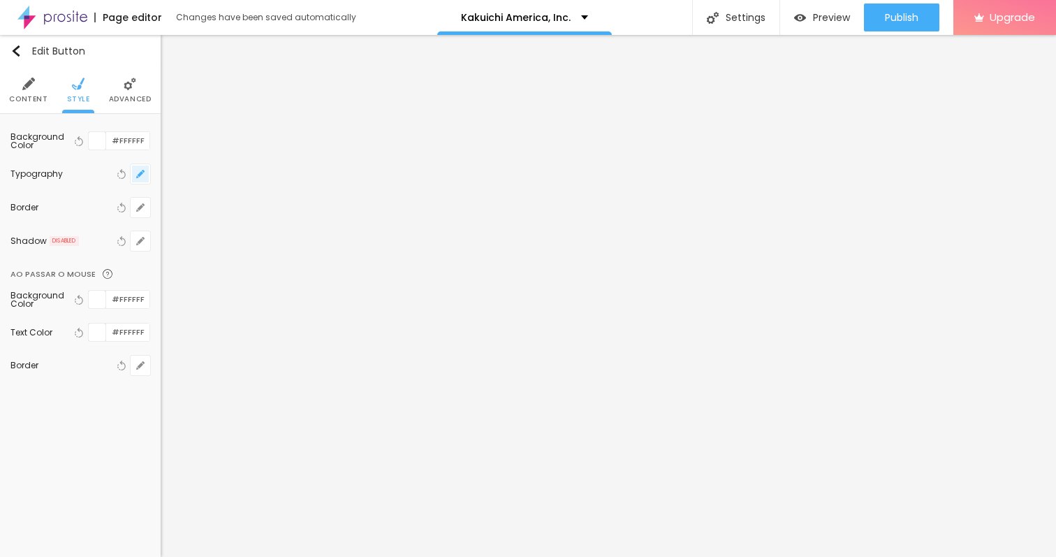
click at [148, 170] on button "button" at bounding box center [141, 174] width 20 height 20
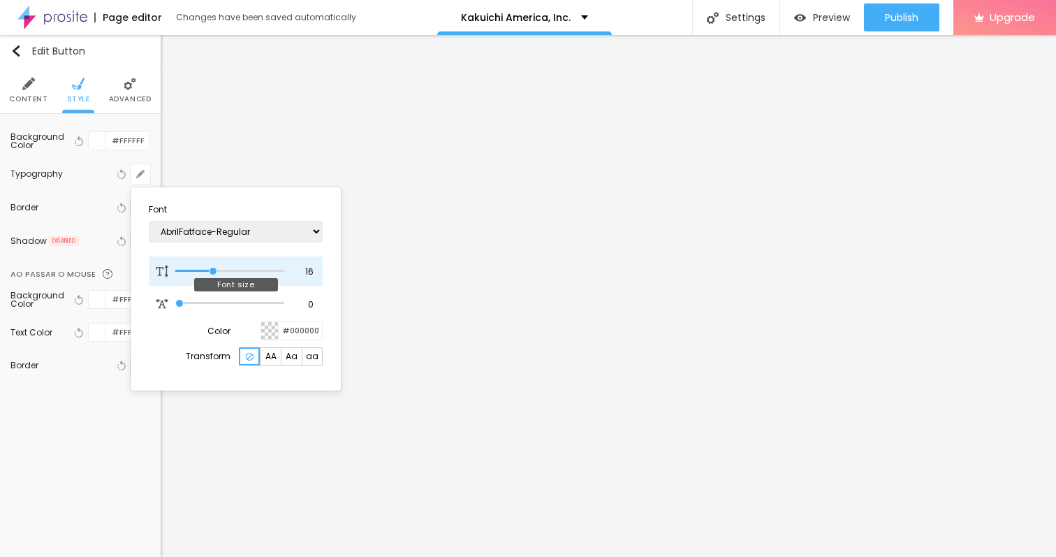
drag, startPoint x: 212, startPoint y: 265, endPoint x: 198, endPoint y: 265, distance: 14.0
click at [198, 265] on div at bounding box center [229, 271] width 109 height 14
type input "15"
type input "14"
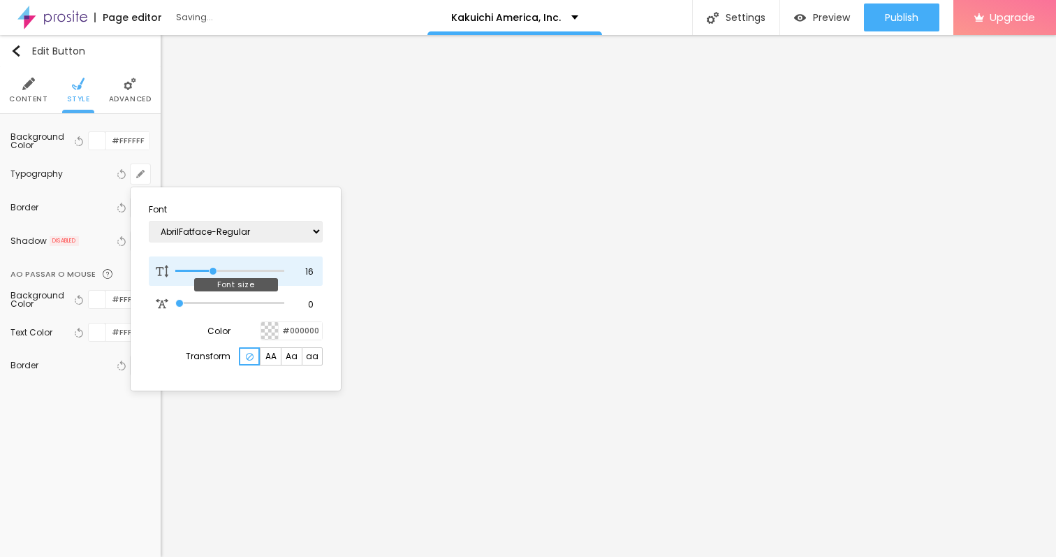
click at [214, 270] on input "range" at bounding box center [229, 270] width 109 height 7
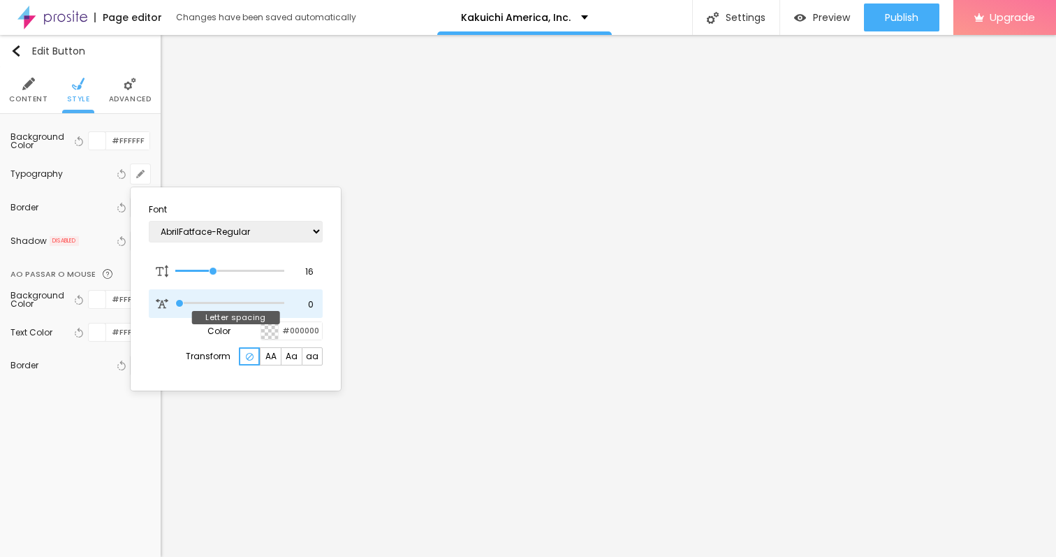
click at [177, 300] on input "range" at bounding box center [229, 303] width 109 height 7
click at [123, 88] on div at bounding box center [528, 278] width 1056 height 557
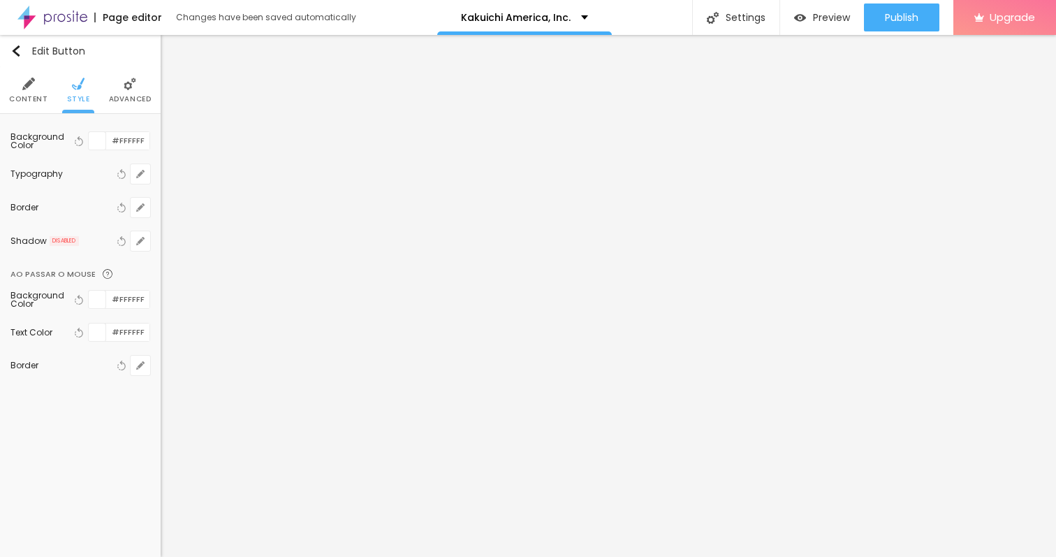
click at [125, 103] on span "Advanced" at bounding box center [130, 99] width 43 height 7
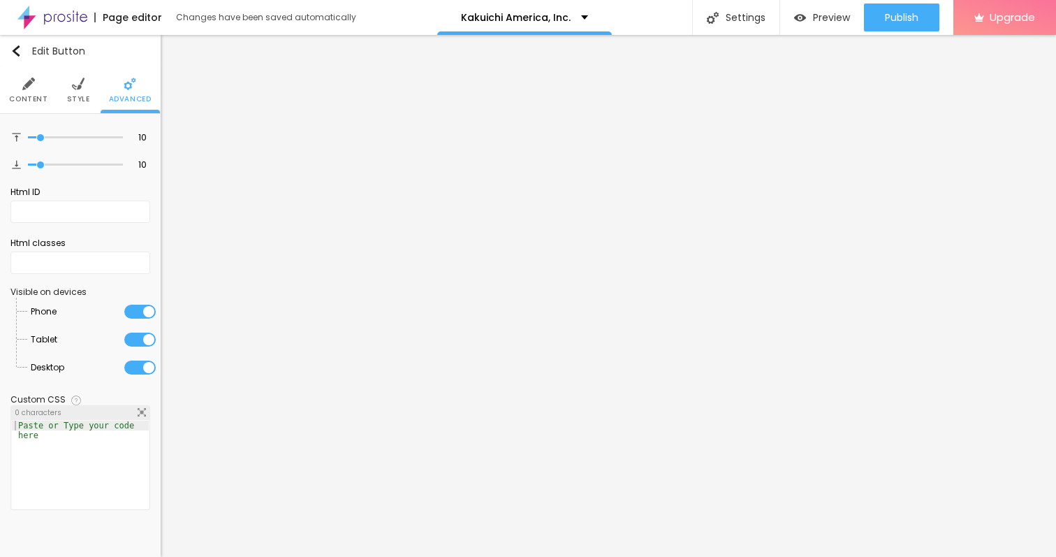
click at [39, 89] on li "Content" at bounding box center [28, 90] width 38 height 46
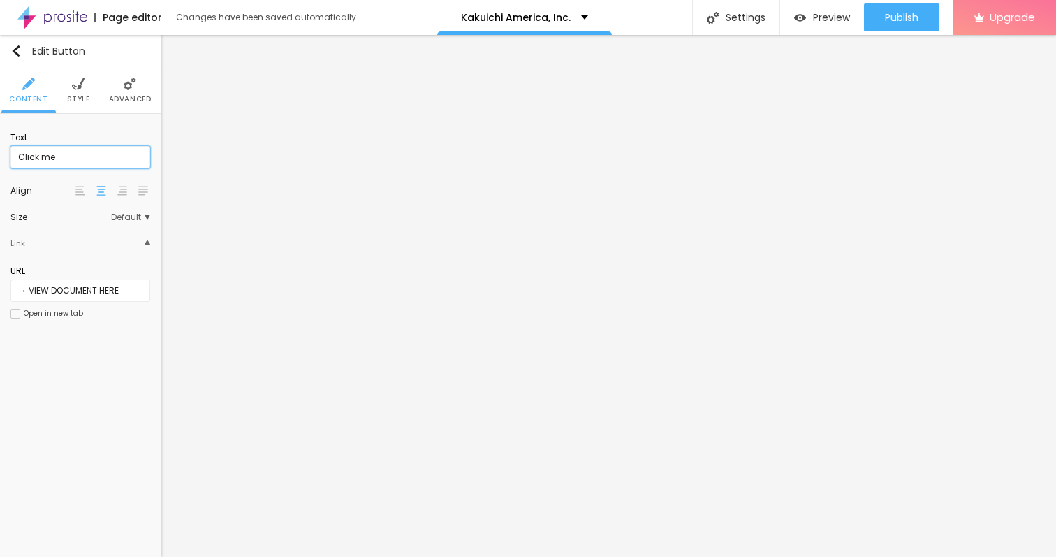
click at [58, 158] on input "Click me" at bounding box center [80, 157] width 140 height 22
paste input "→ VIEW DOCUMENT HERE"
click at [124, 93] on li "Advanced" at bounding box center [130, 90] width 43 height 46
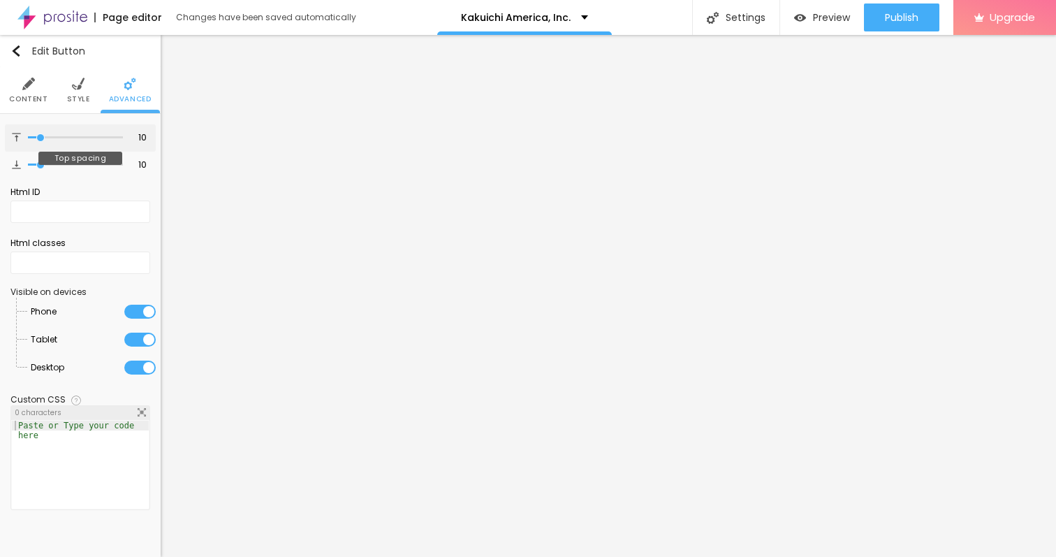
click at [40, 134] on input "range" at bounding box center [75, 137] width 95 height 7
drag, startPoint x: 41, startPoint y: 159, endPoint x: 58, endPoint y: 162, distance: 17.0
click at [58, 162] on div at bounding box center [75, 165] width 95 height 14
drag, startPoint x: 41, startPoint y: 163, endPoint x: 51, endPoint y: 161, distance: 9.9
click at [51, 161] on input "range" at bounding box center [75, 164] width 95 height 7
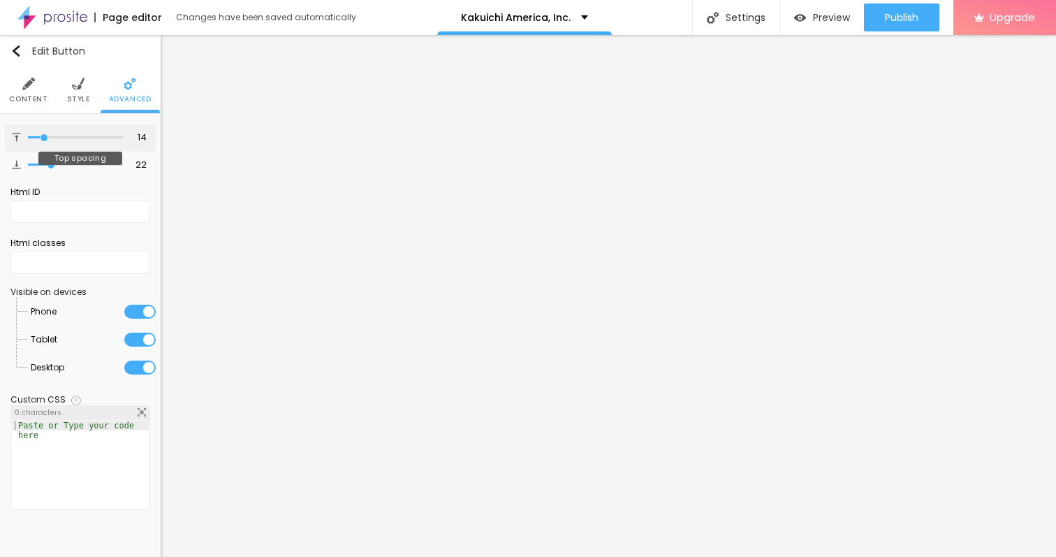
click at [45, 137] on input "range" at bounding box center [75, 137] width 95 height 7
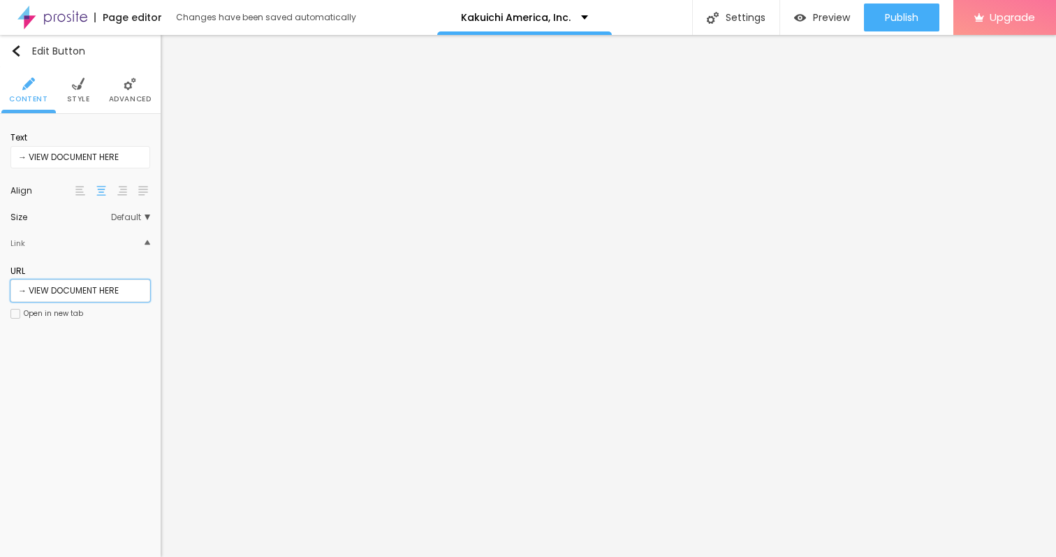
click at [83, 293] on input "→ VIEW DOCUMENT HERE" at bounding box center [80, 290] width 140 height 22
paste input "[URL][DOMAIN_NAME]"
click at [112, 369] on div "Edit Button Content Style Advanced Text → VIEW DOCUMENT HERE Align Size Default…" at bounding box center [80, 296] width 161 height 522
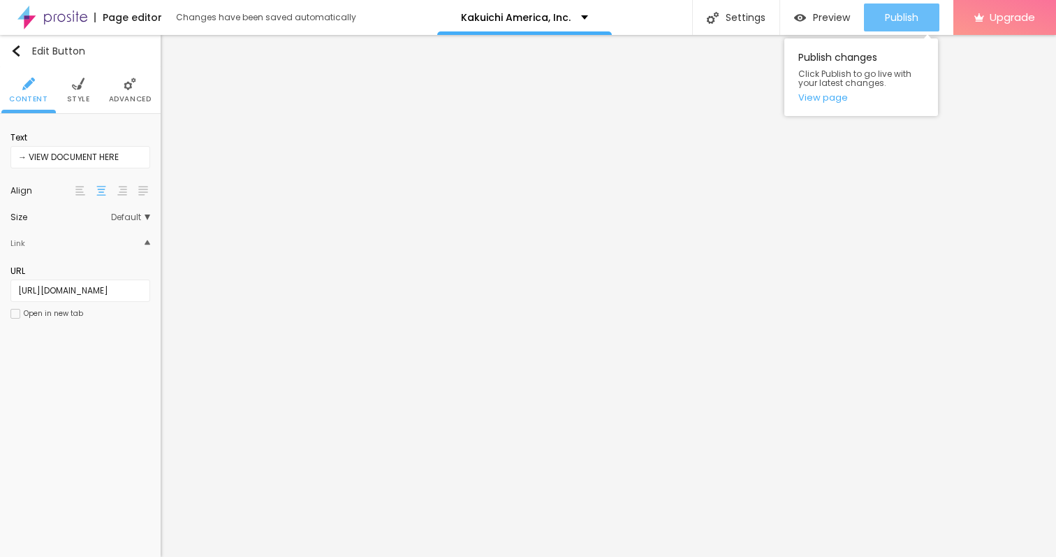
click at [896, 24] on div "Publish" at bounding box center [902, 17] width 34 height 28
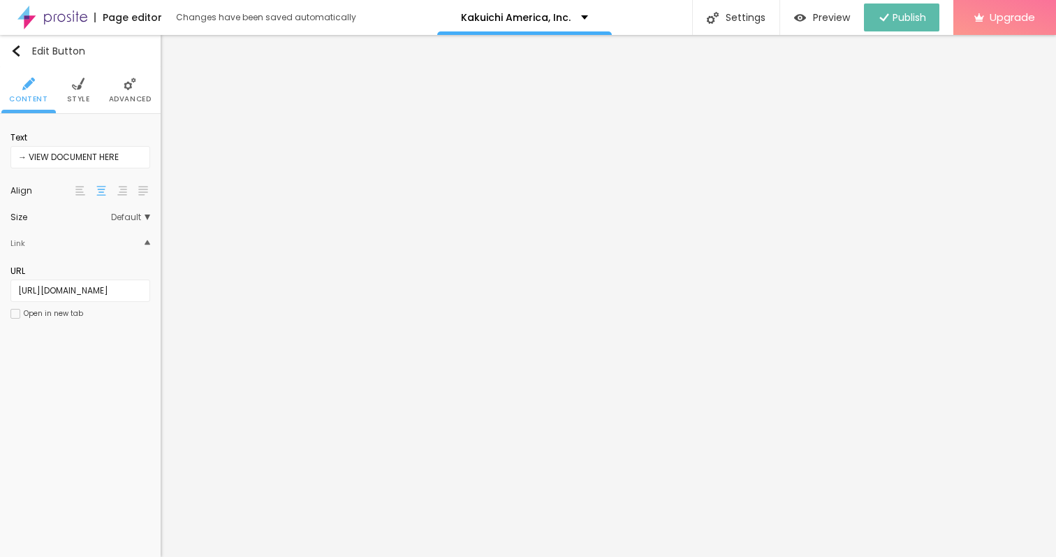
click at [43, 19] on img at bounding box center [52, 17] width 70 height 35
